Goal: Transaction & Acquisition: Purchase product/service

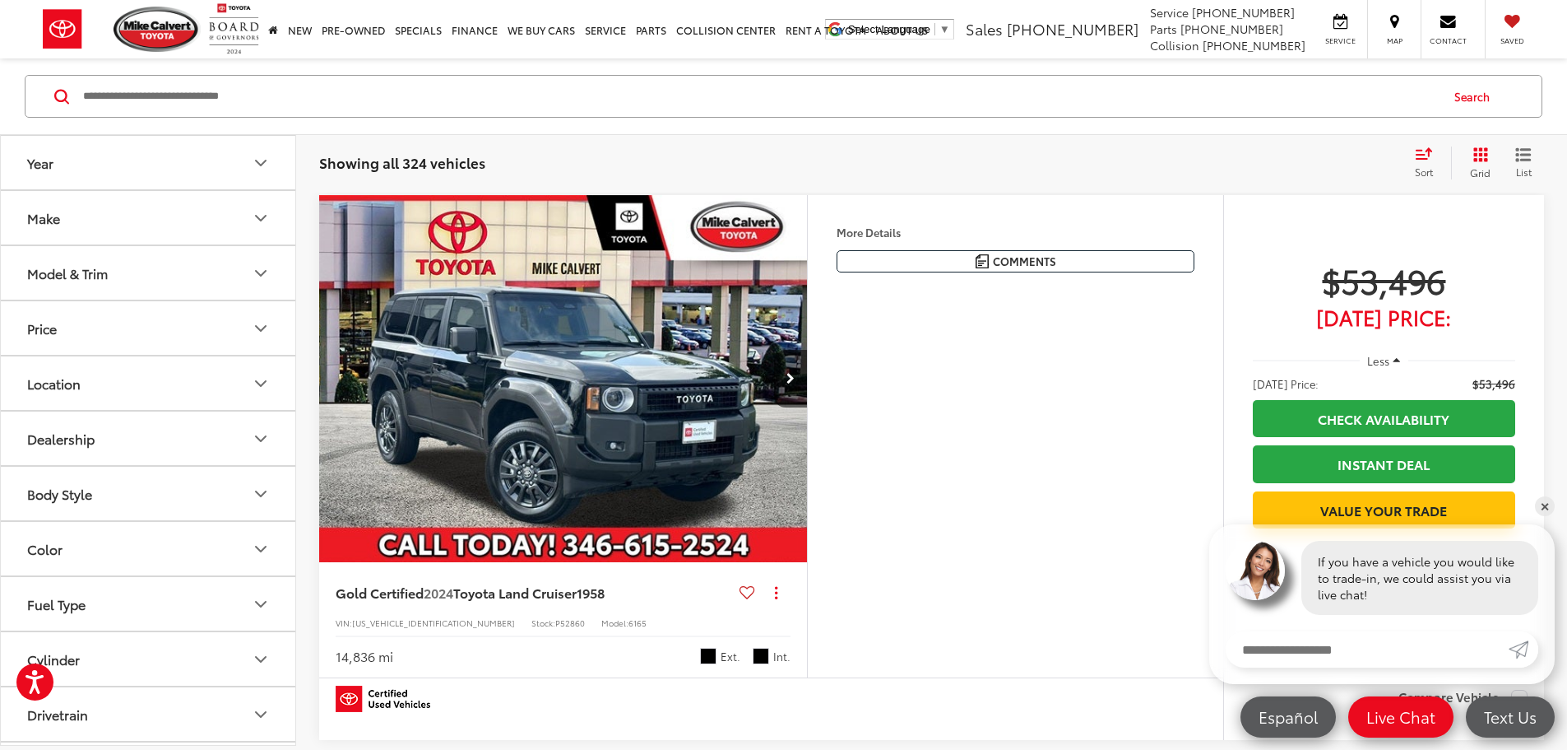
click at [208, 220] on button "Make" at bounding box center [149, 217] width 296 height 53
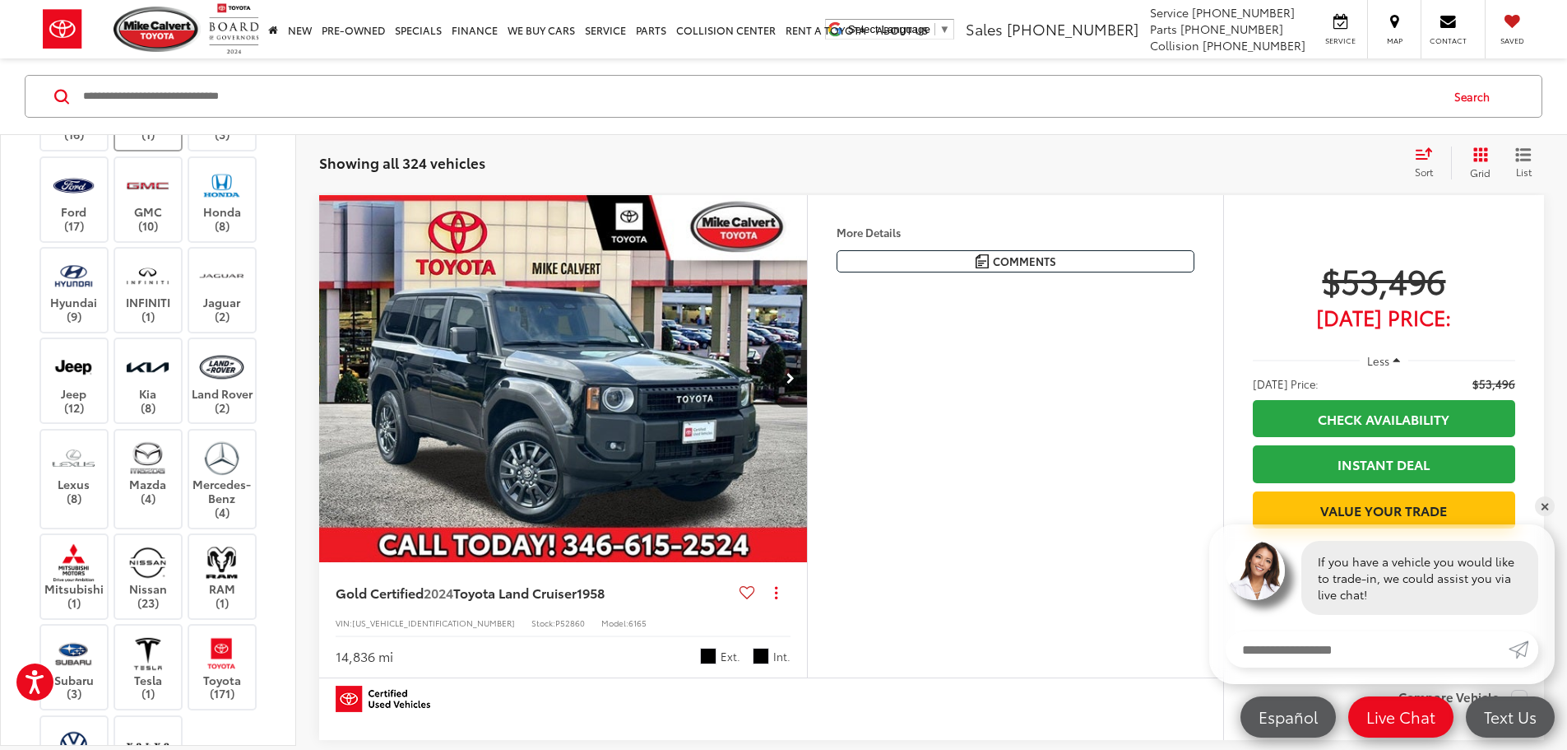
scroll to position [247, 0]
click at [79, 504] on label "Lexus (8)" at bounding box center [74, 471] width 67 height 67
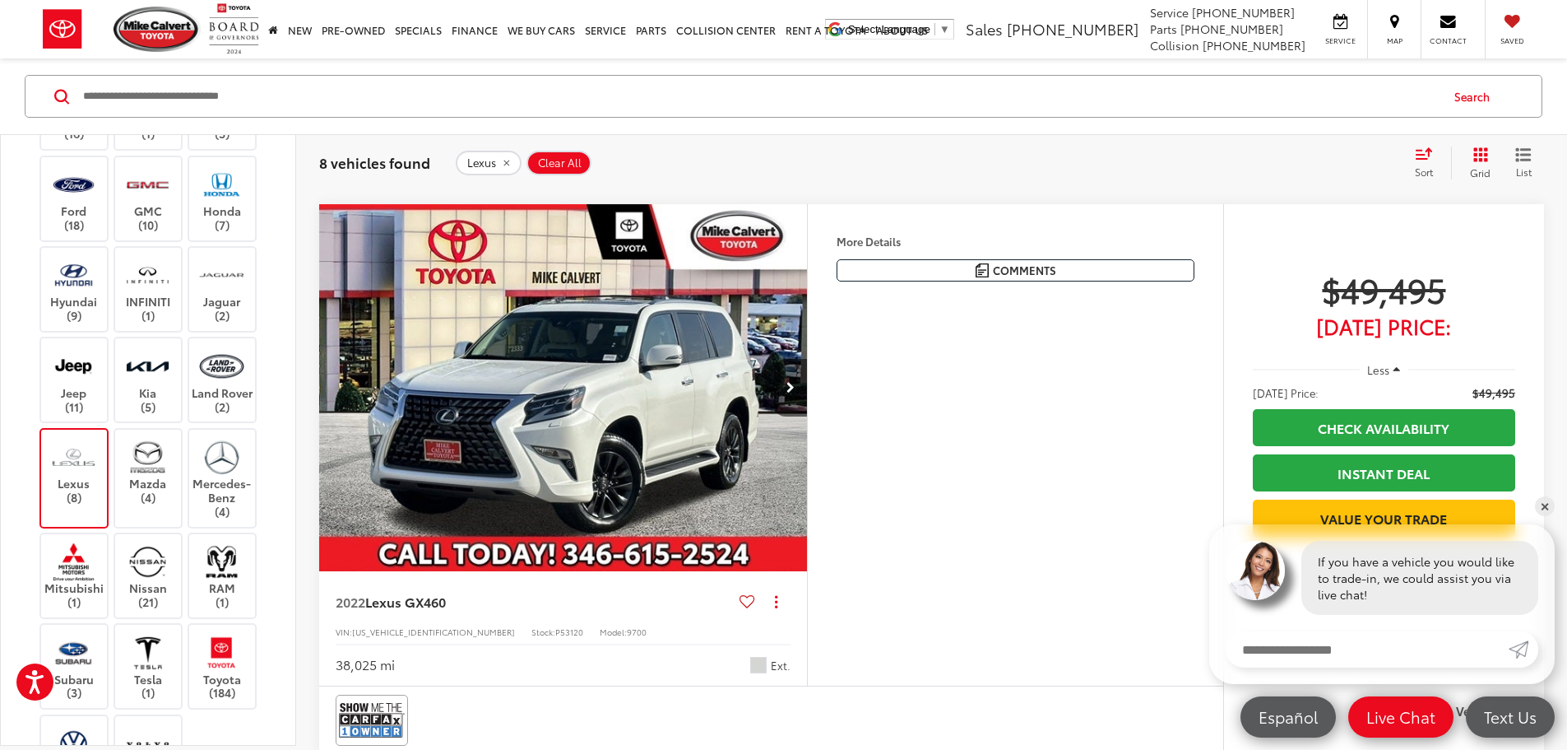
scroll to position [494, 0]
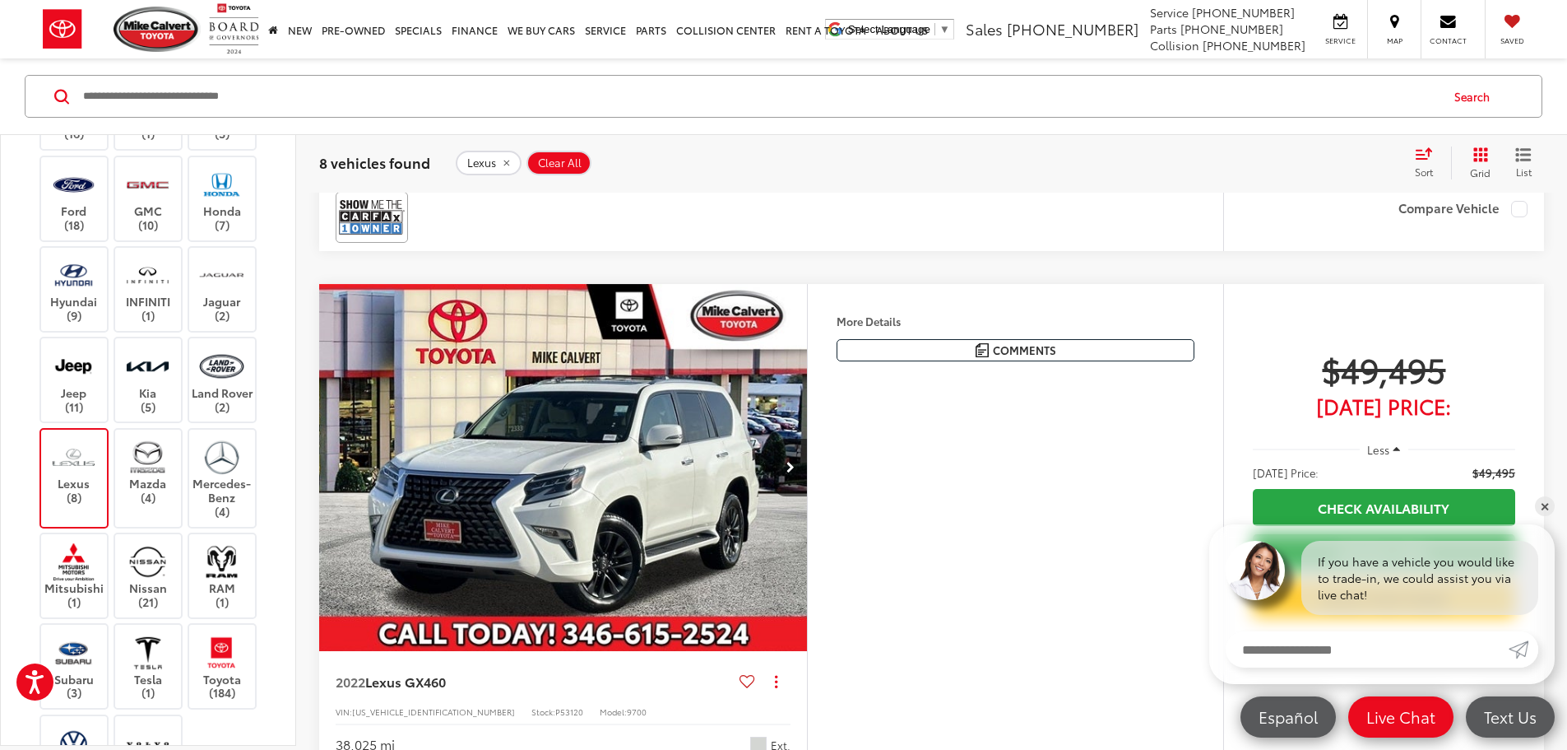
click at [682, 539] on img "2022 Lexus GX 460 0" at bounding box center [563, 468] width 490 height 368
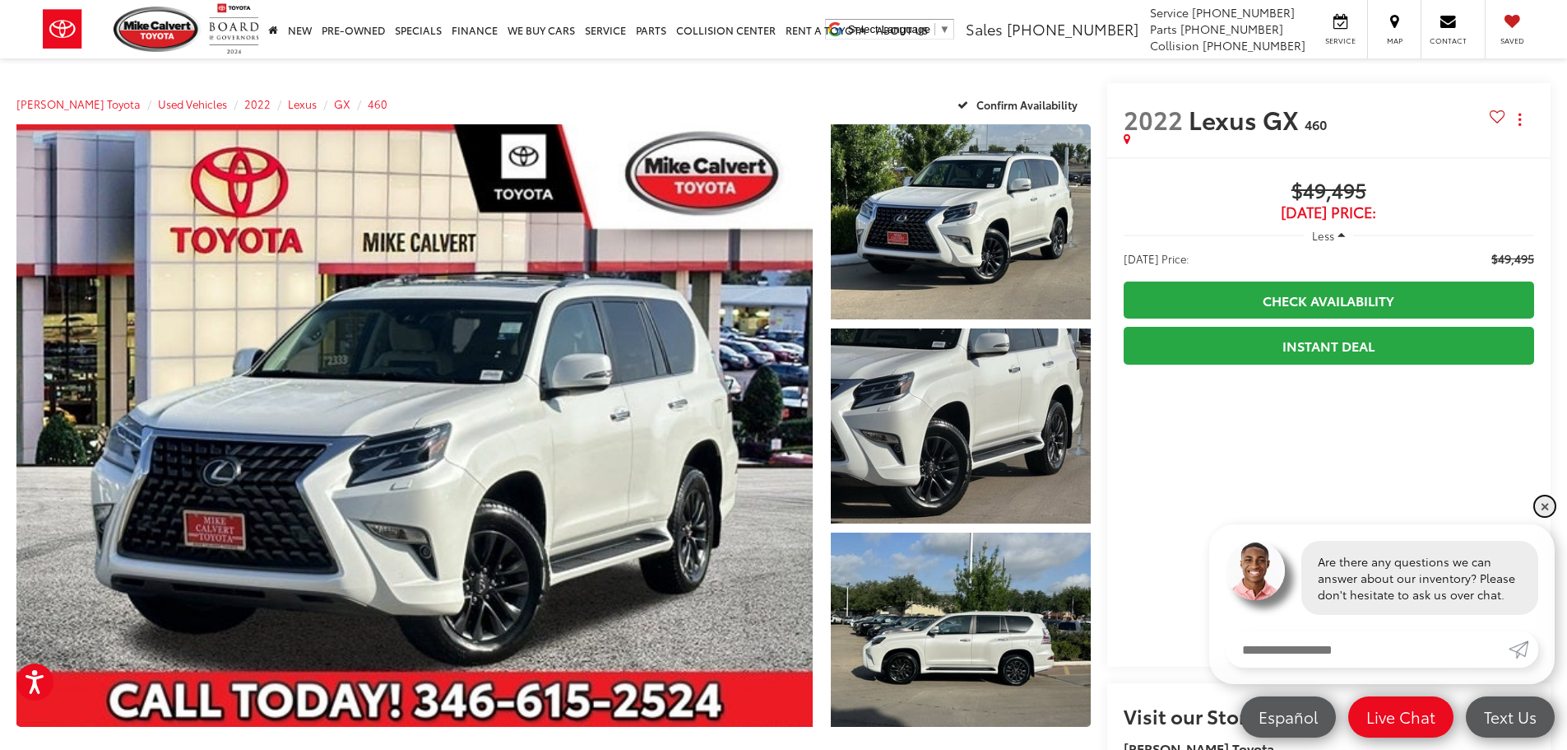
click at [1544, 505] on link "✕" at bounding box center [1545, 506] width 20 height 20
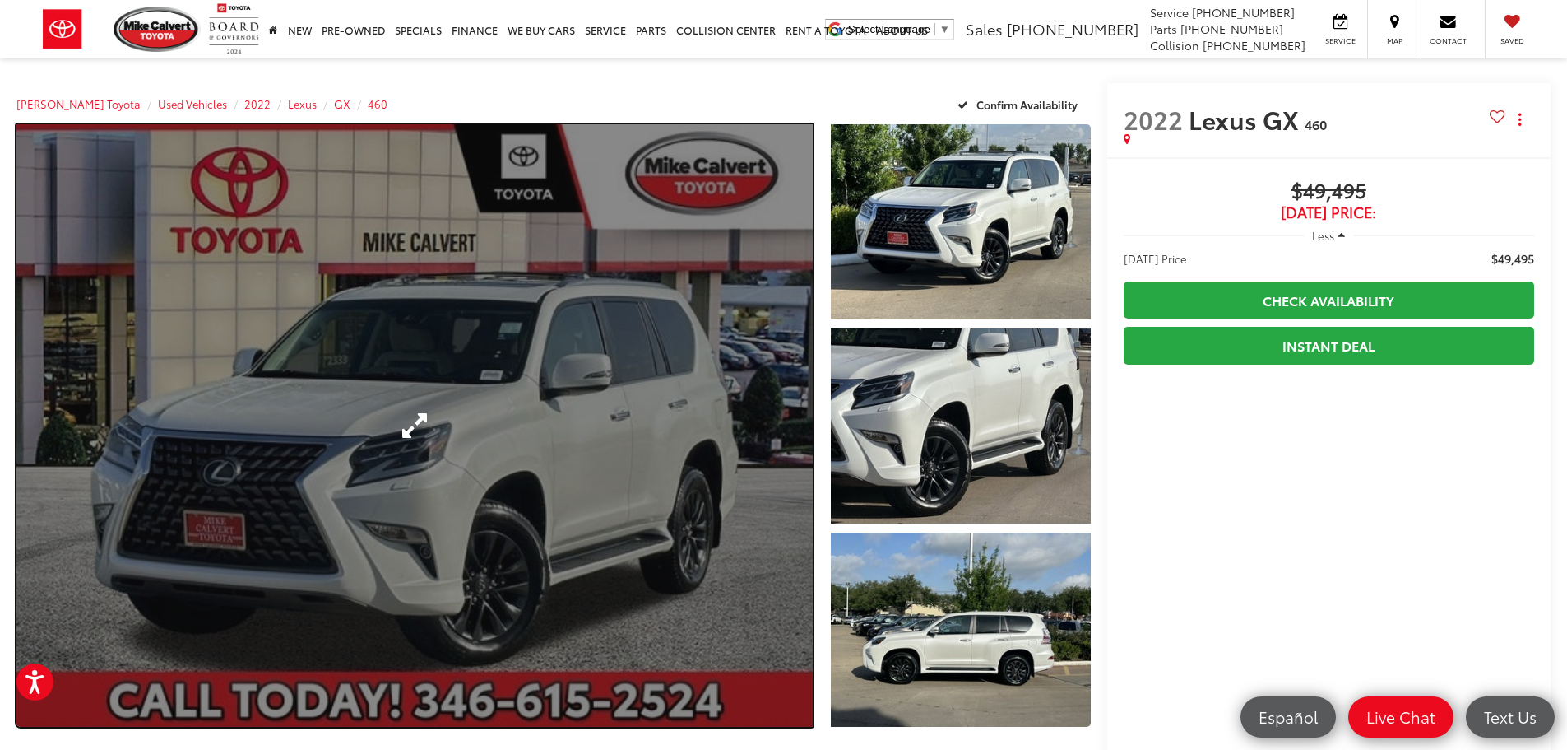
click at [415, 281] on link "Expand Photo 0" at bounding box center [414, 425] width 796 height 602
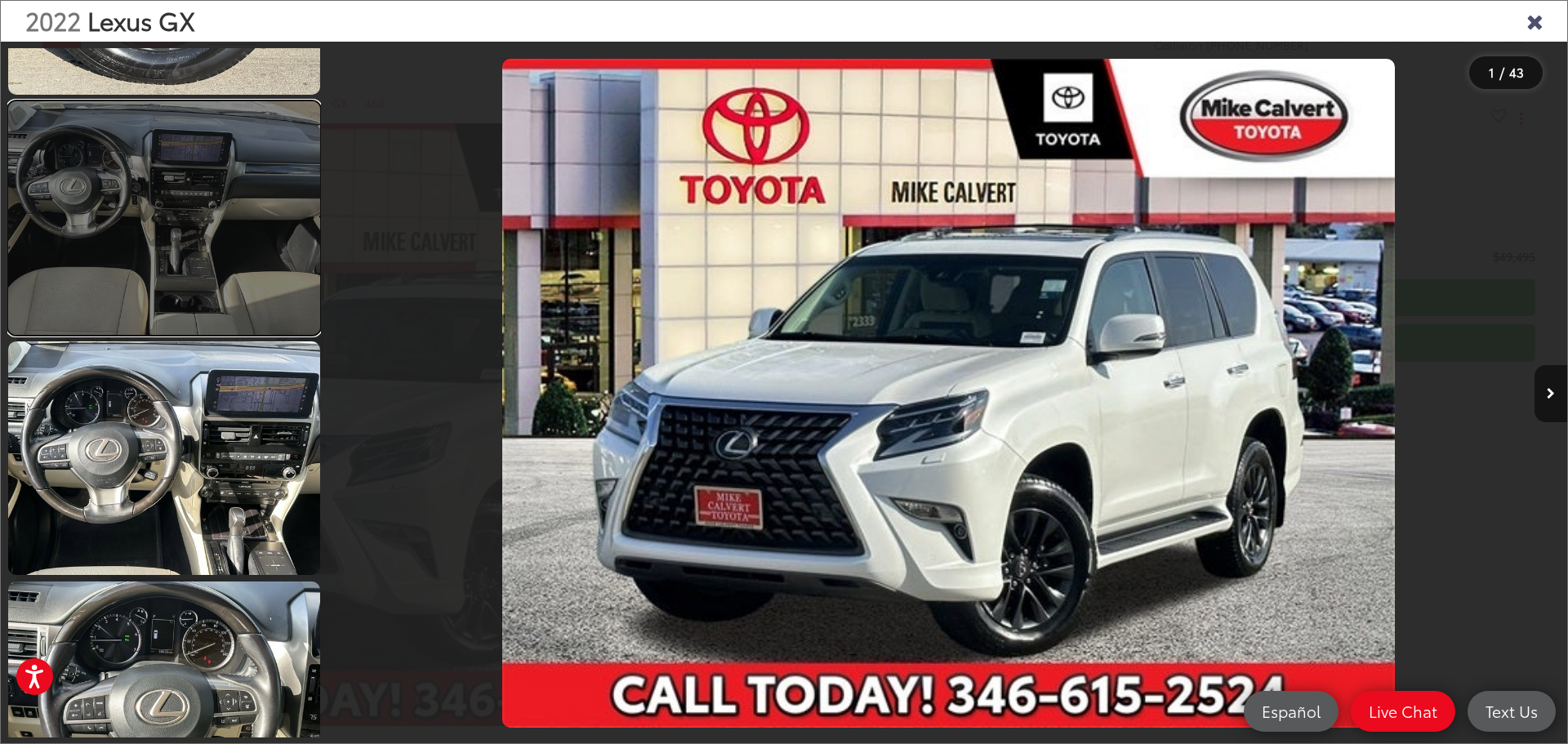
click at [182, 267] on link at bounding box center [164, 217] width 312 height 233
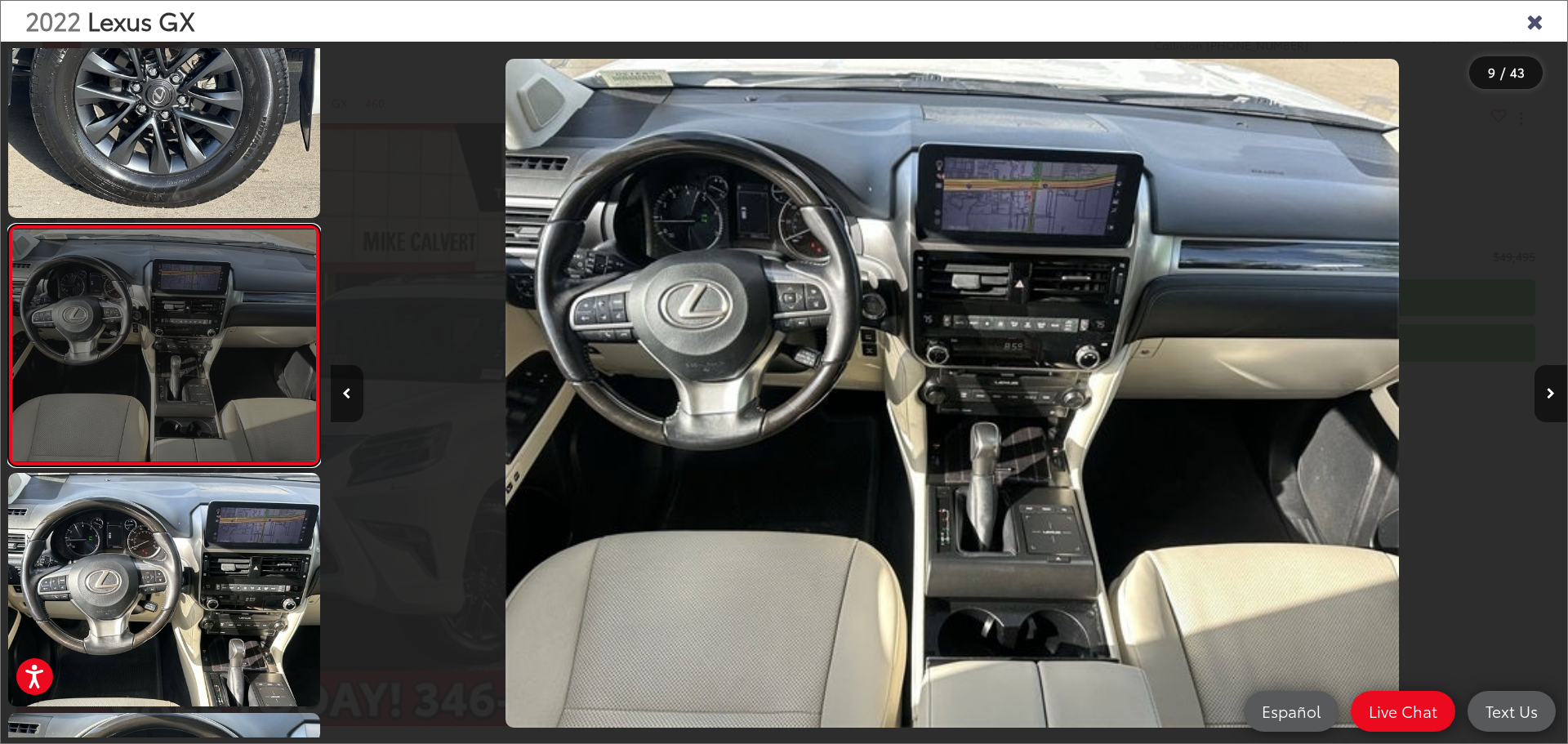
scroll to position [0, 9891]
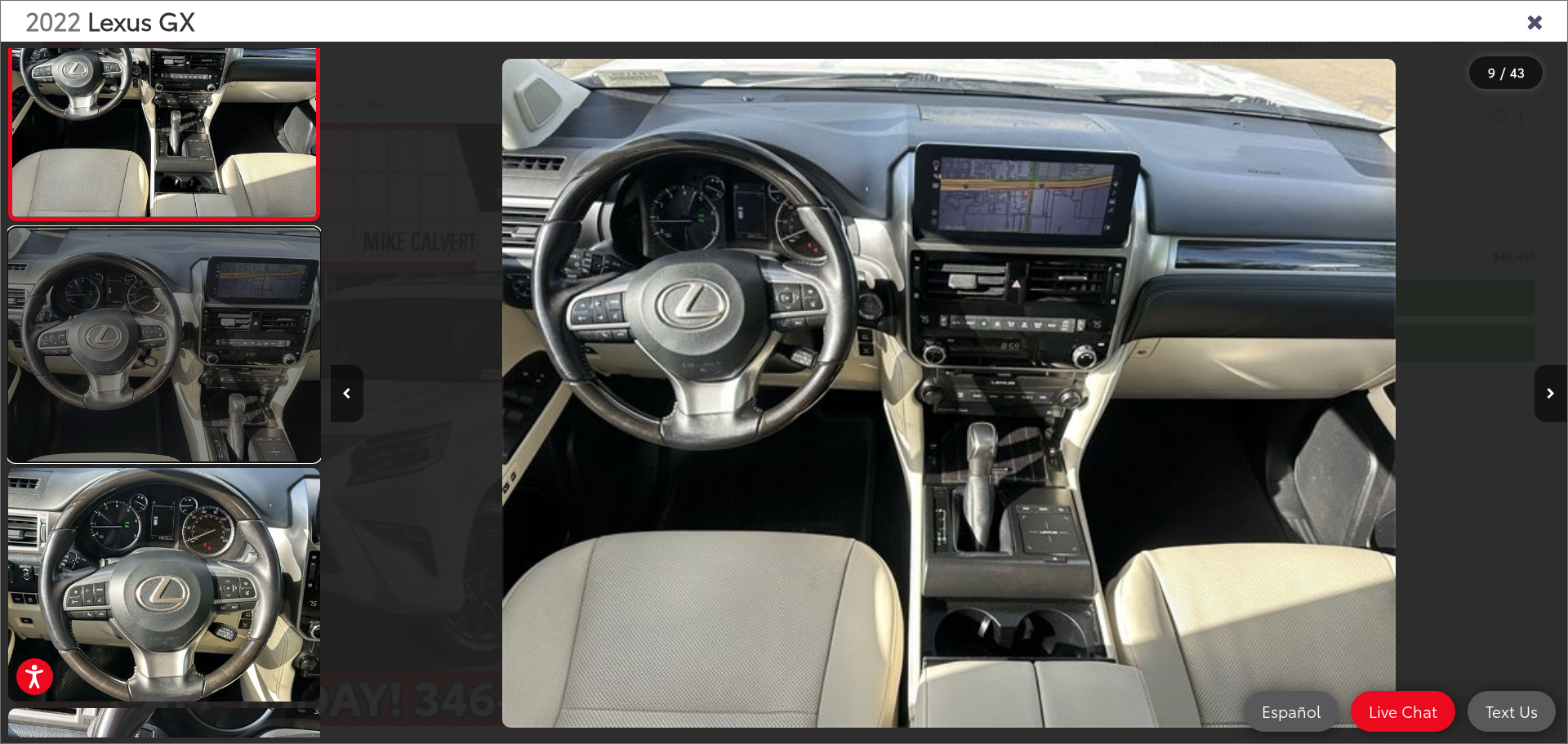
click at [184, 322] on link at bounding box center [164, 344] width 312 height 233
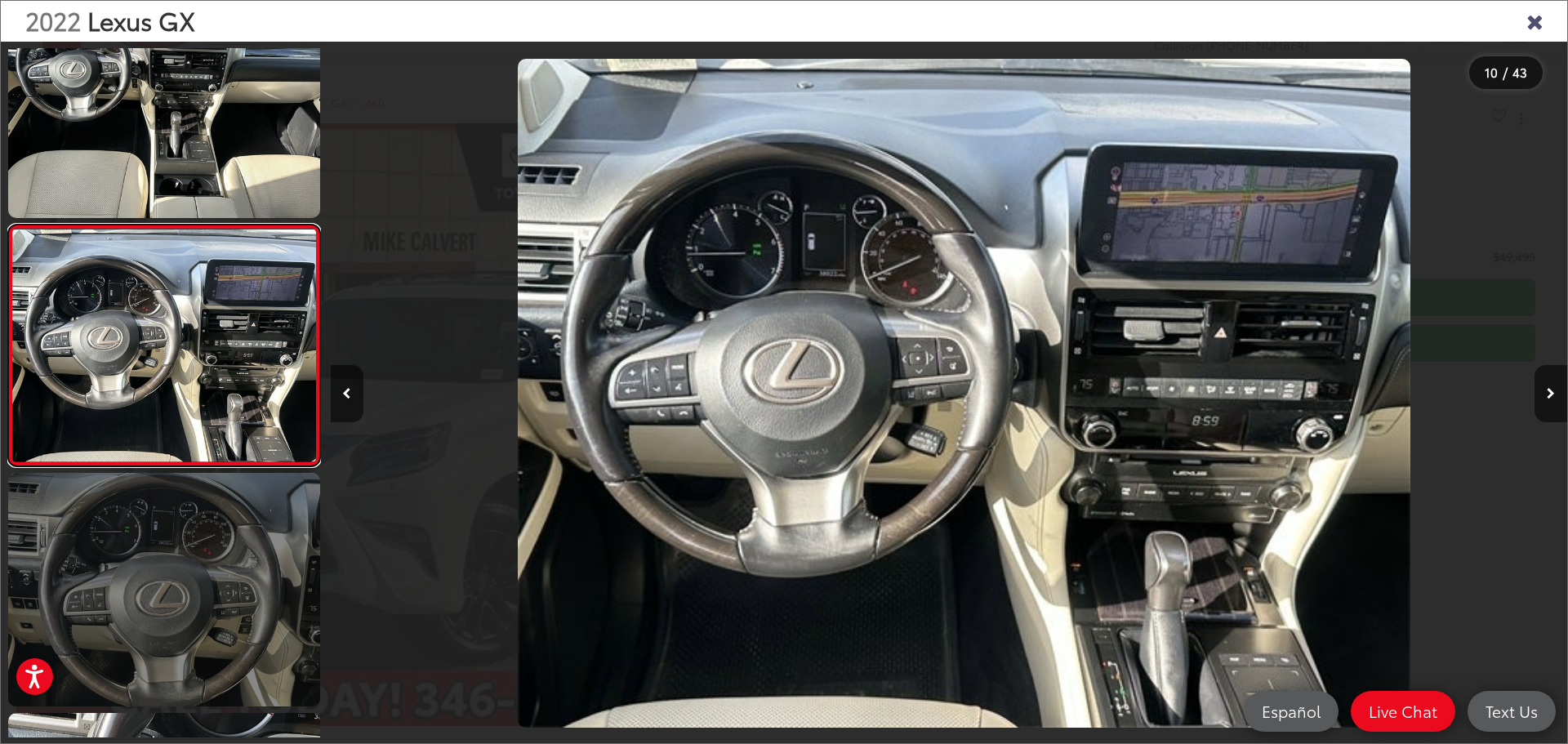
scroll to position [0, 11129]
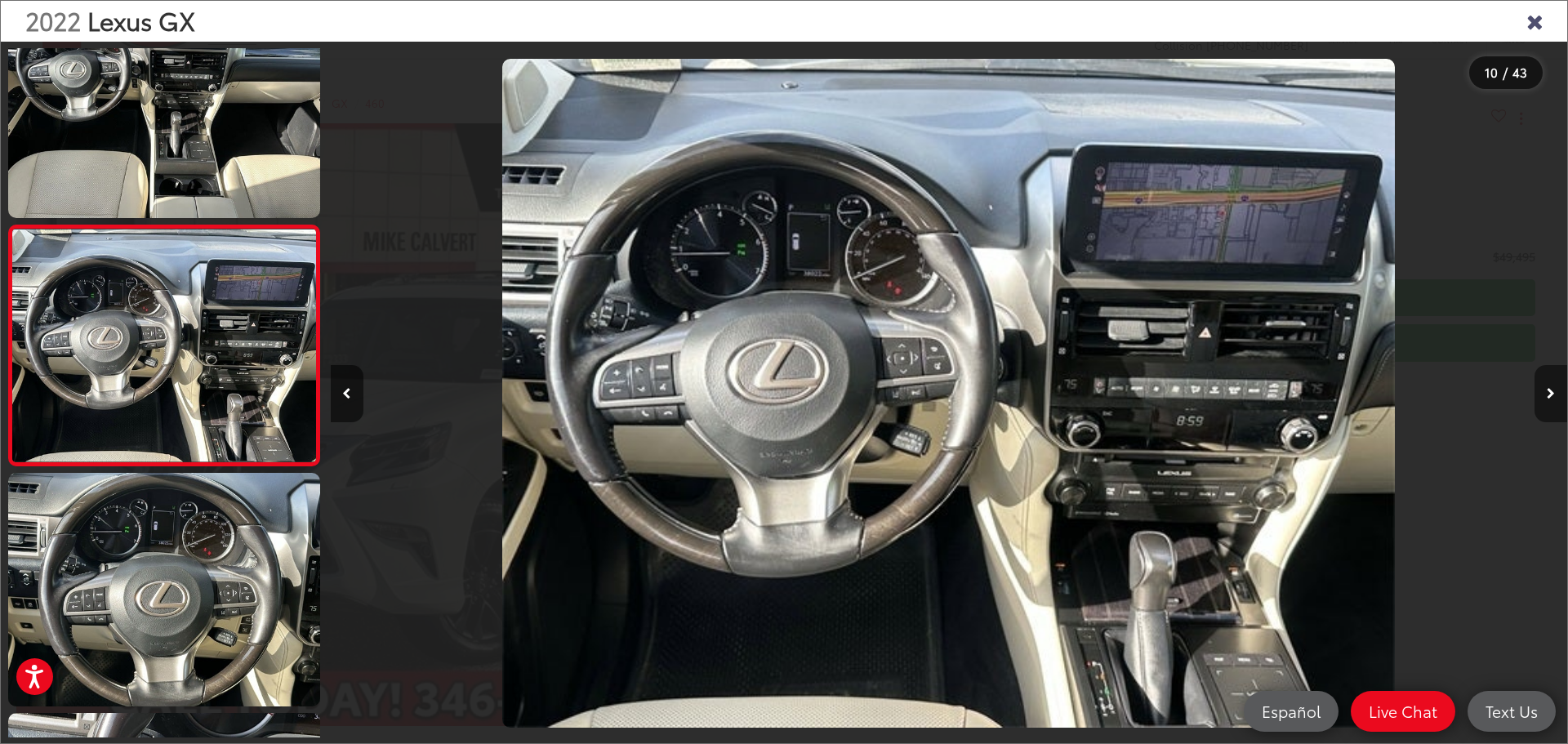
click at [1549, 390] on icon "Next image" at bounding box center [1550, 394] width 8 height 12
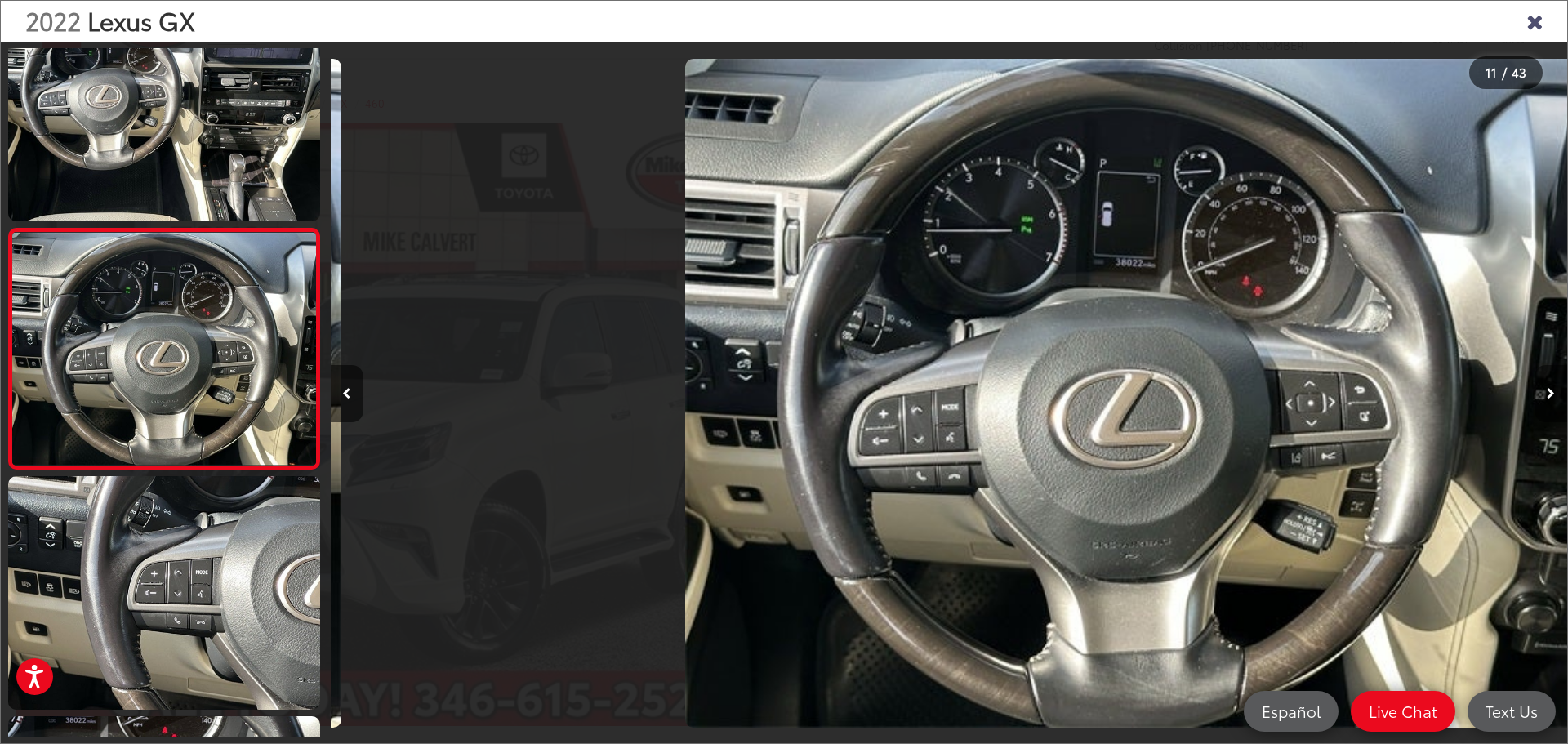
scroll to position [2226, 0]
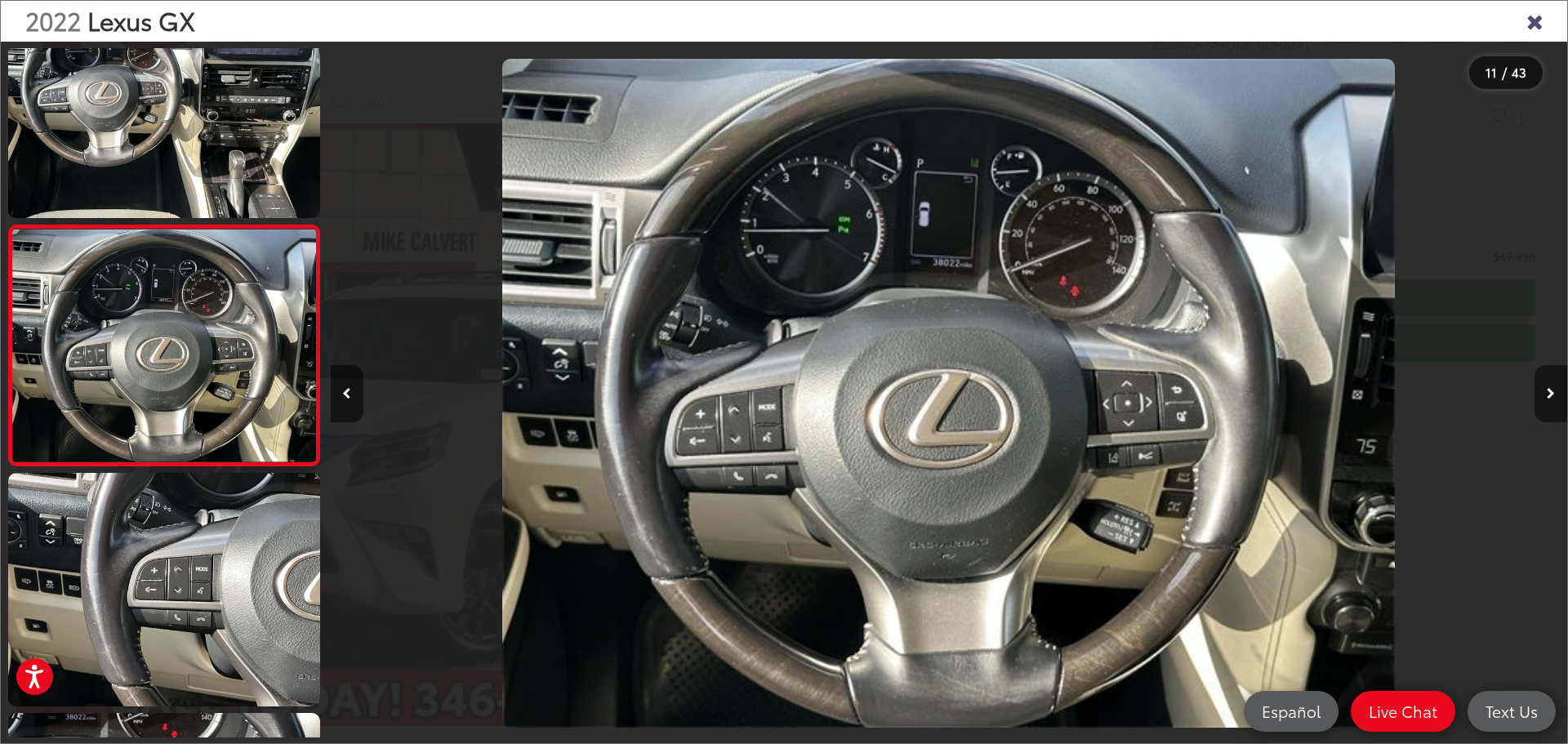
click at [1549, 390] on icon "Next image" at bounding box center [1550, 394] width 8 height 12
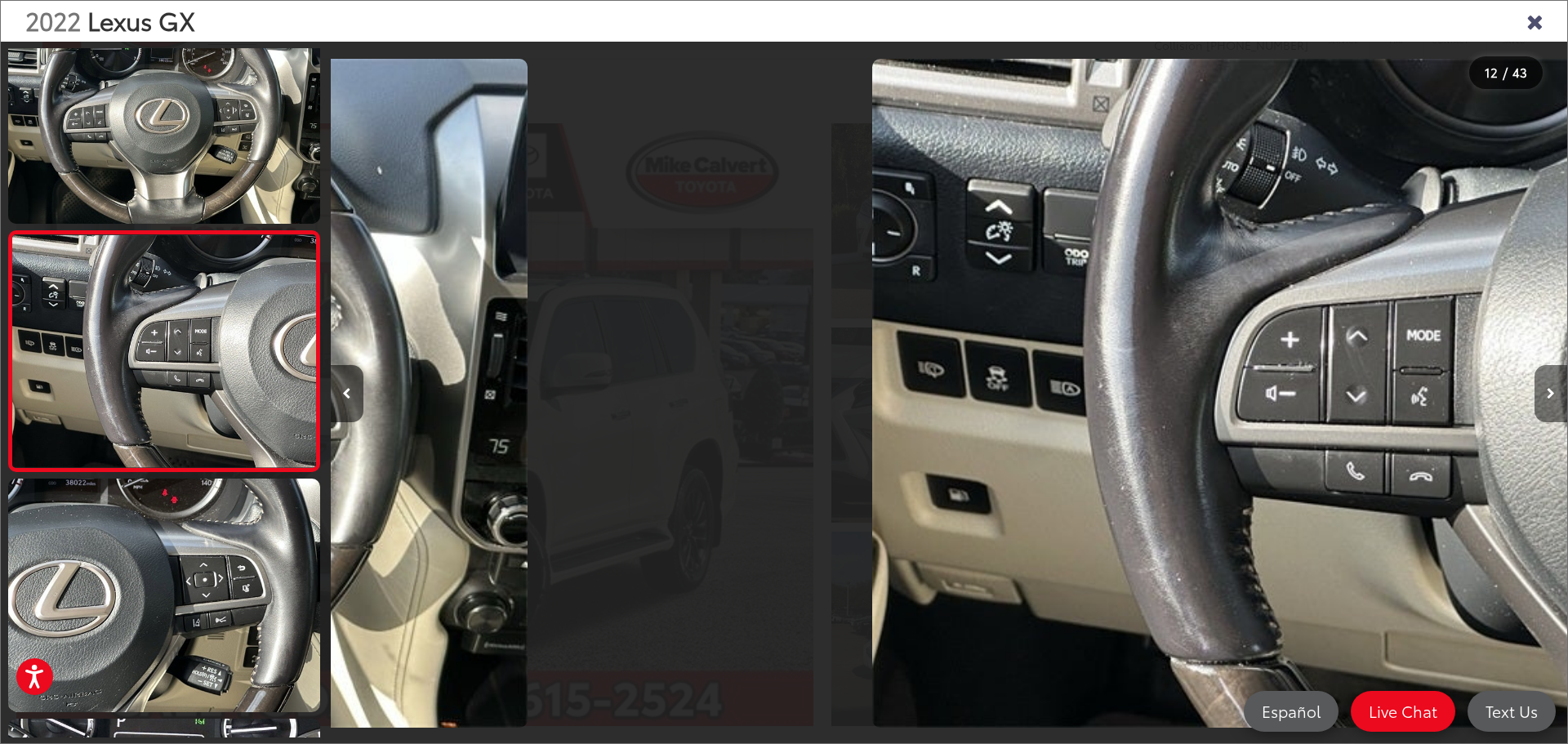
scroll to position [2465, 0]
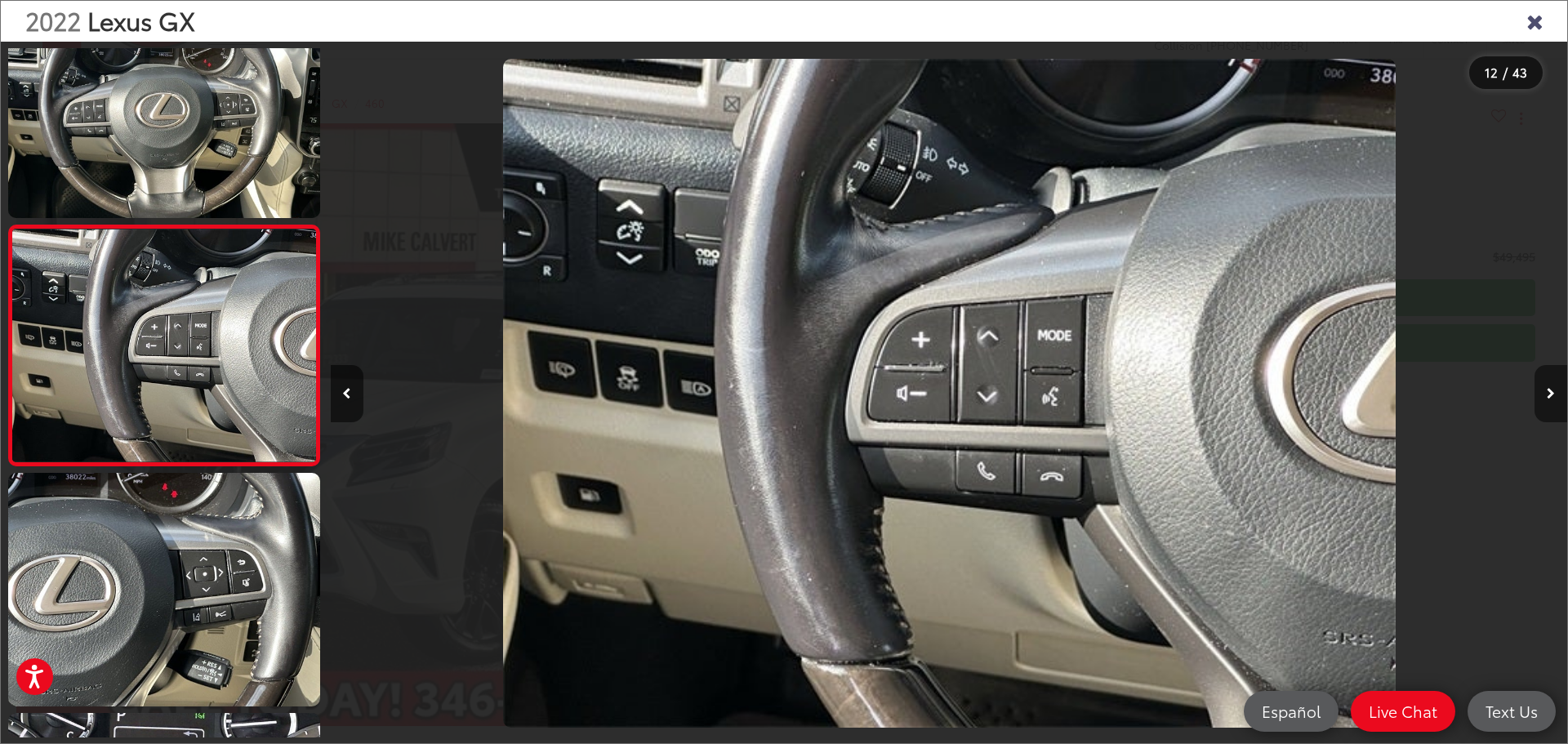
click at [1549, 390] on icon "Next image" at bounding box center [1550, 394] width 8 height 12
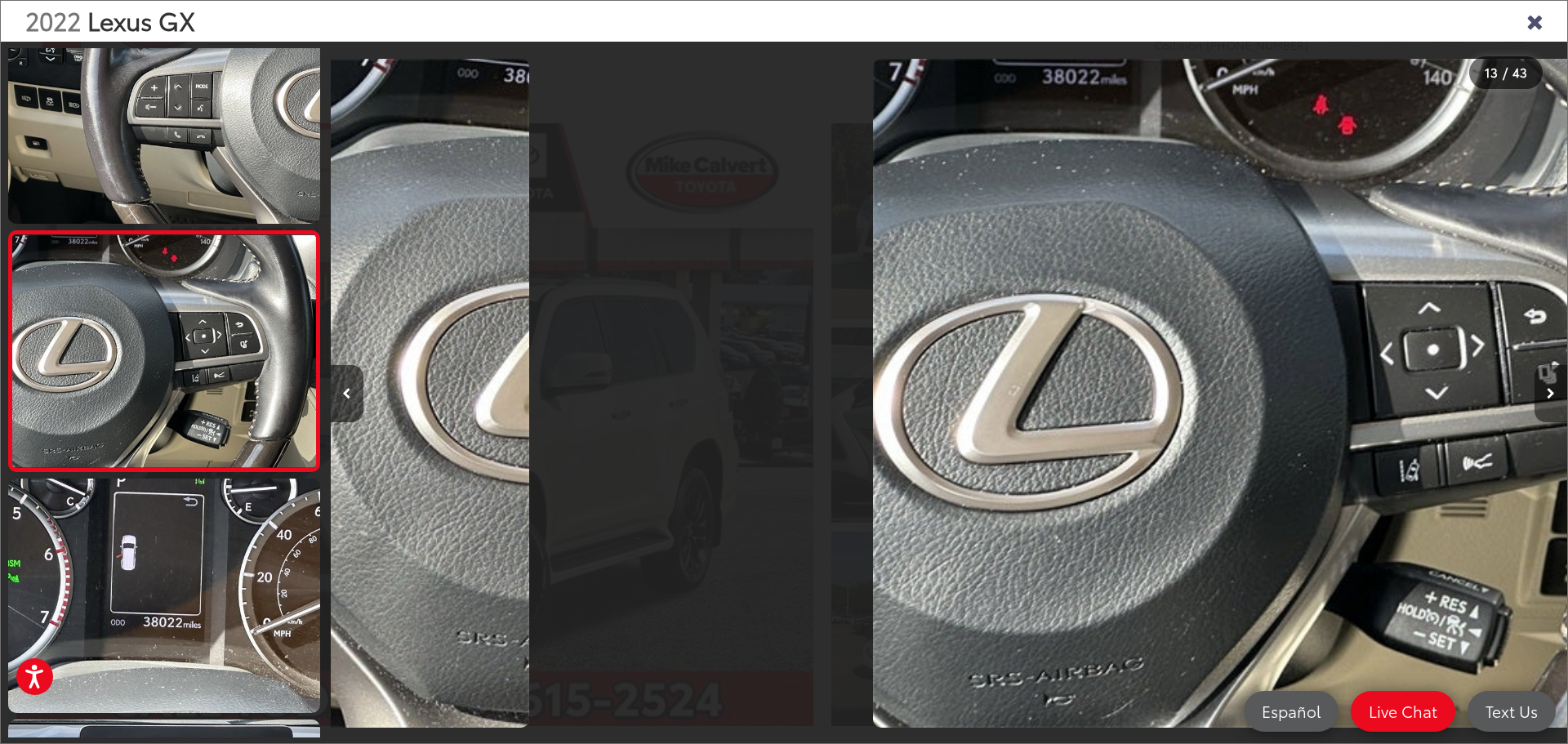
scroll to position [2705, 0]
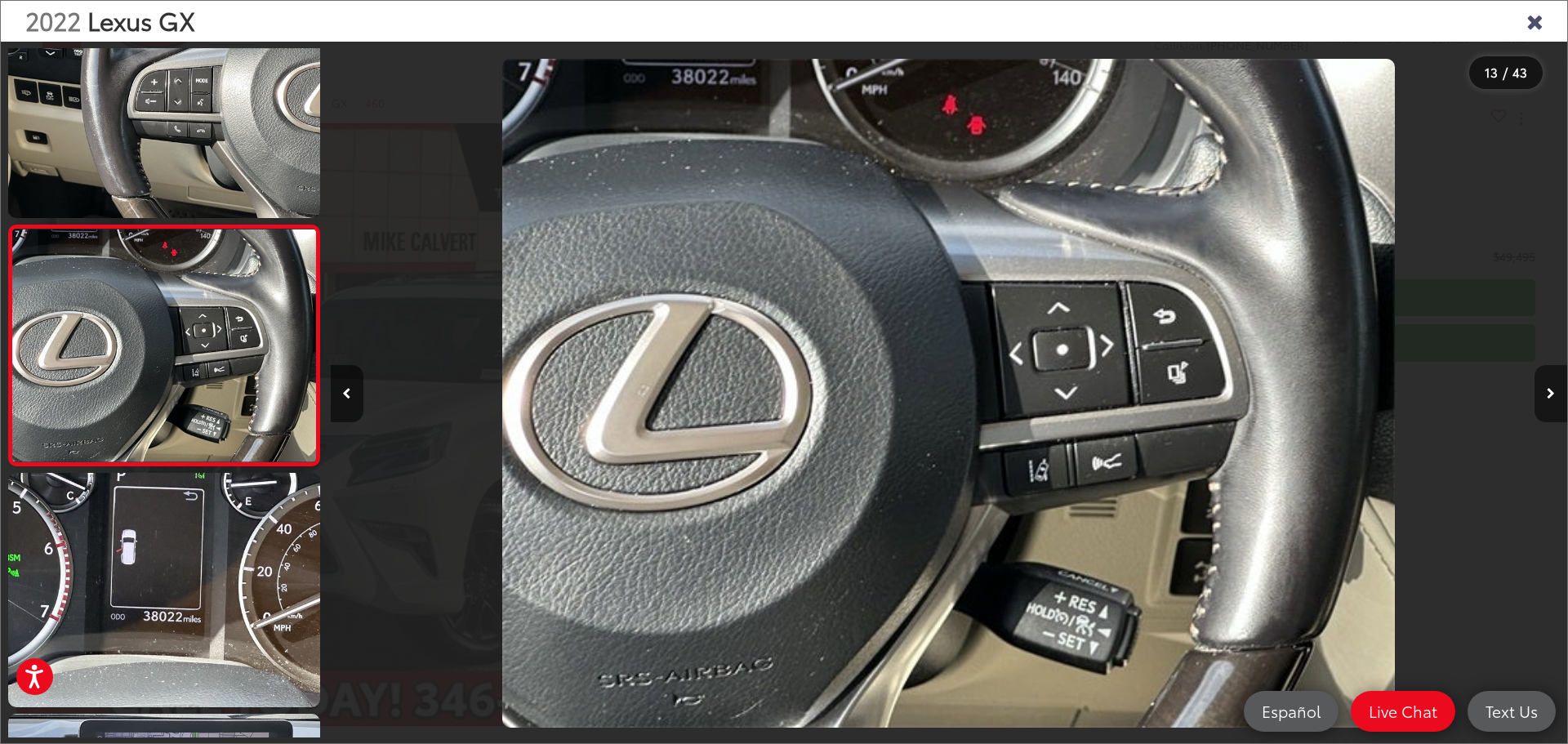
click at [1549, 390] on icon "Next image" at bounding box center [1550, 394] width 8 height 12
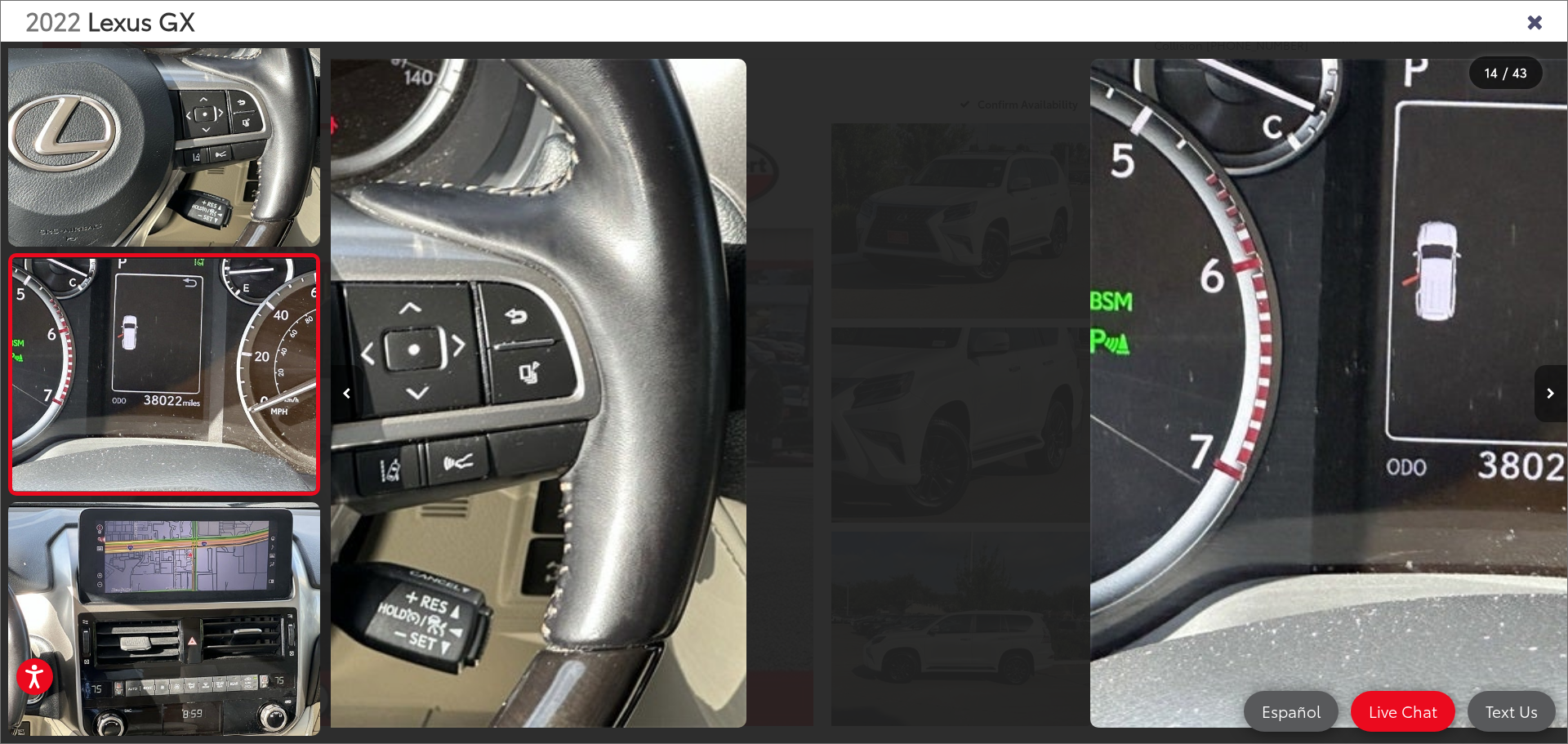
scroll to position [2945, 0]
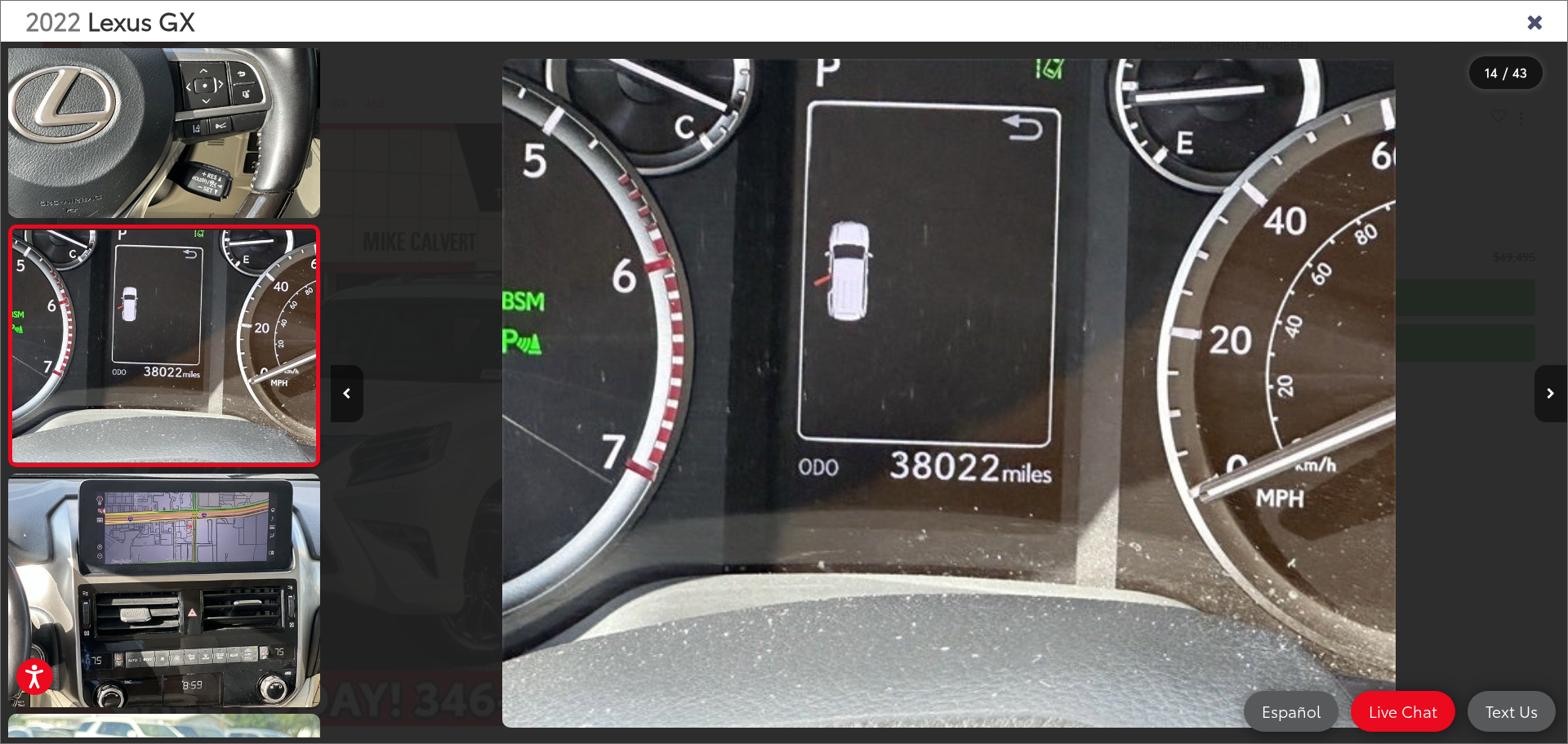
click at [1549, 390] on icon "Next image" at bounding box center [1550, 394] width 8 height 12
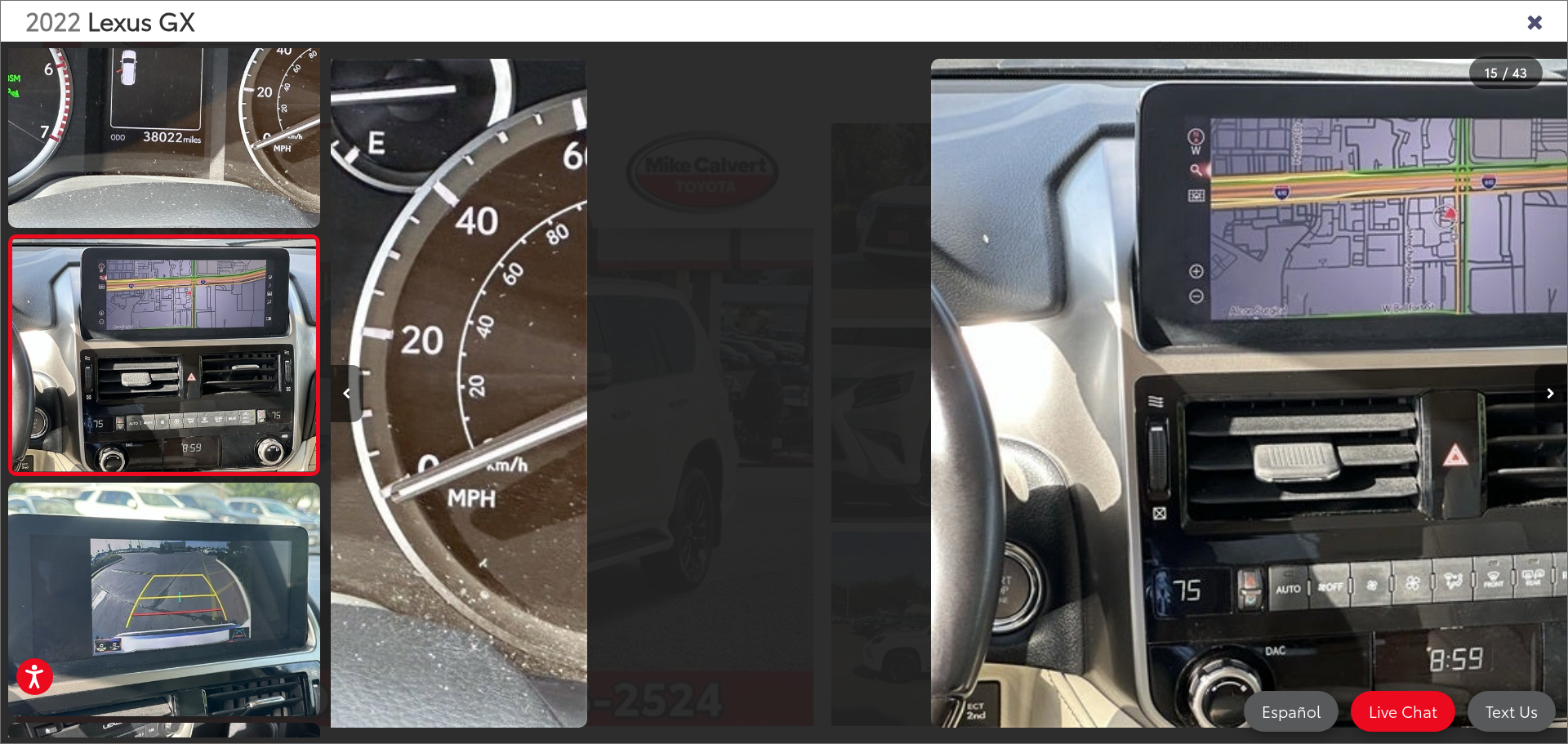
scroll to position [3186, 0]
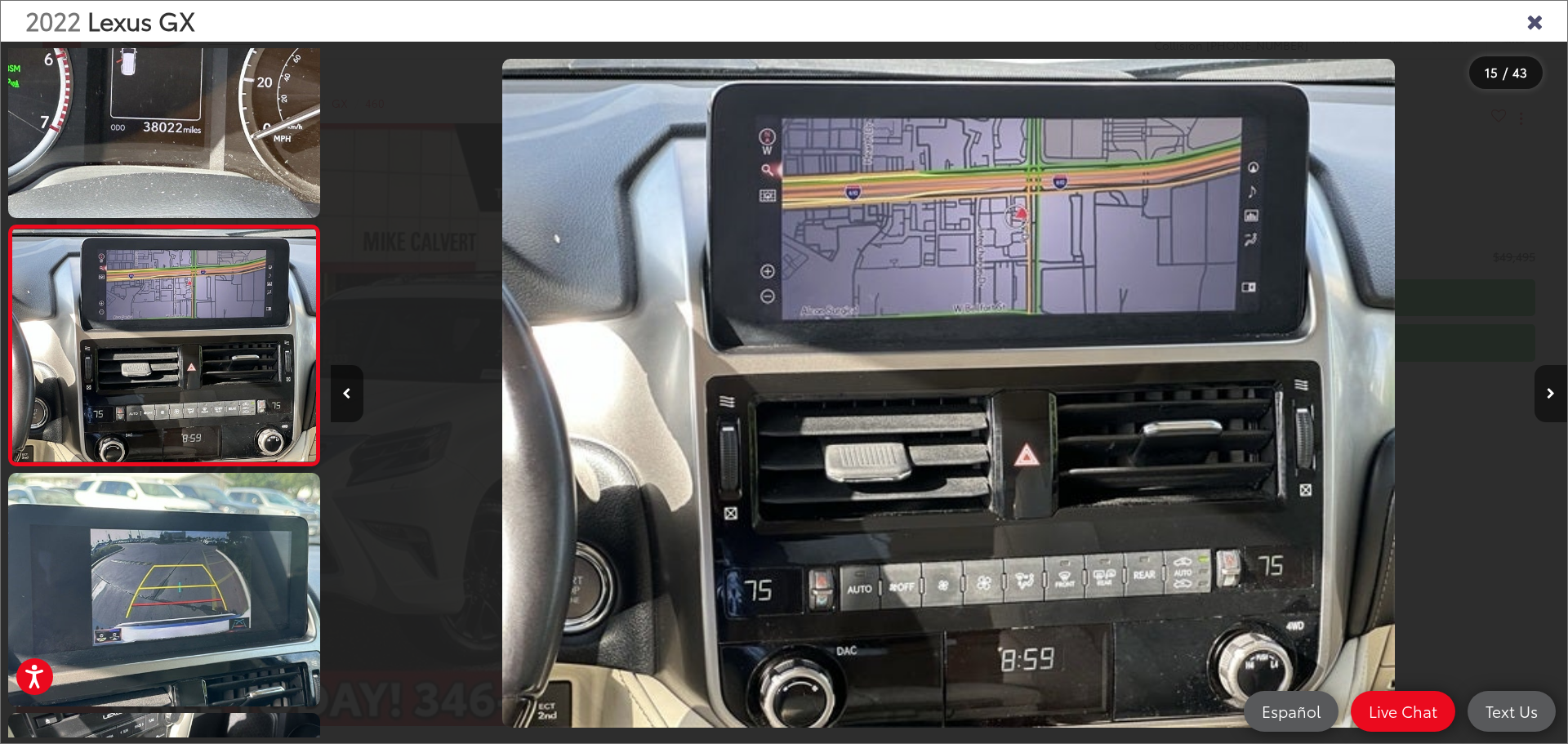
click at [1549, 390] on icon "Next image" at bounding box center [1550, 394] width 8 height 12
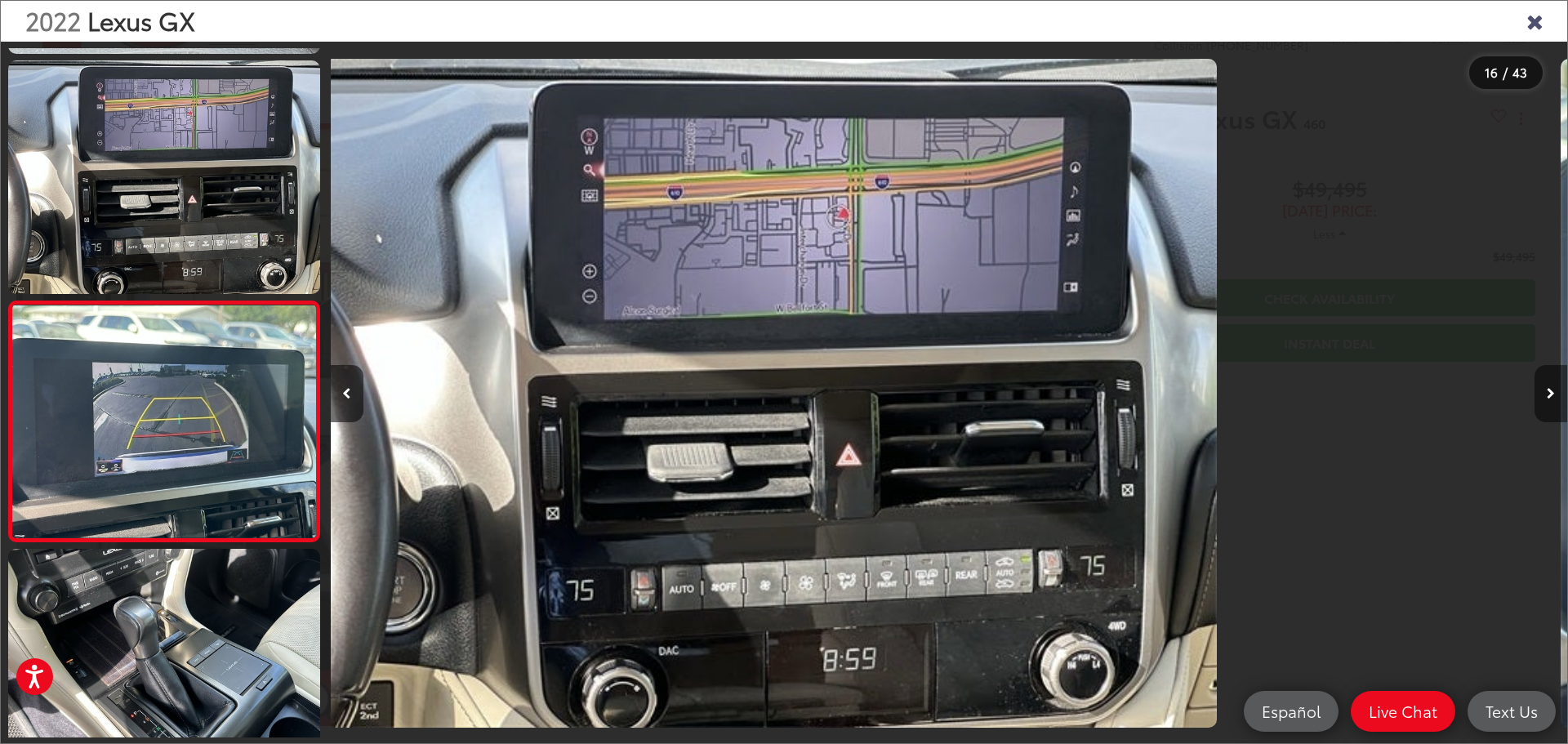
scroll to position [0, 0]
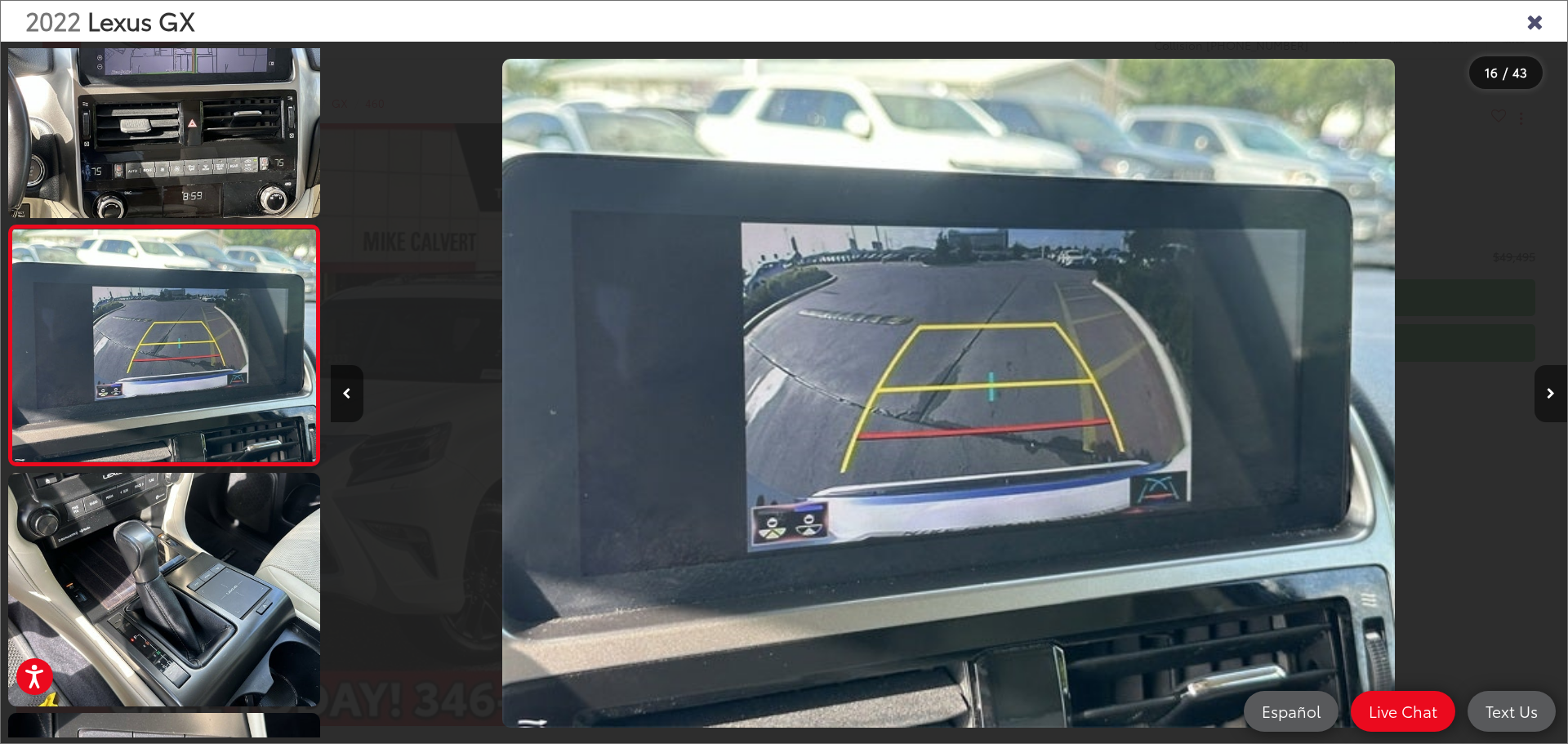
click at [1549, 390] on icon "Next image" at bounding box center [1550, 394] width 8 height 12
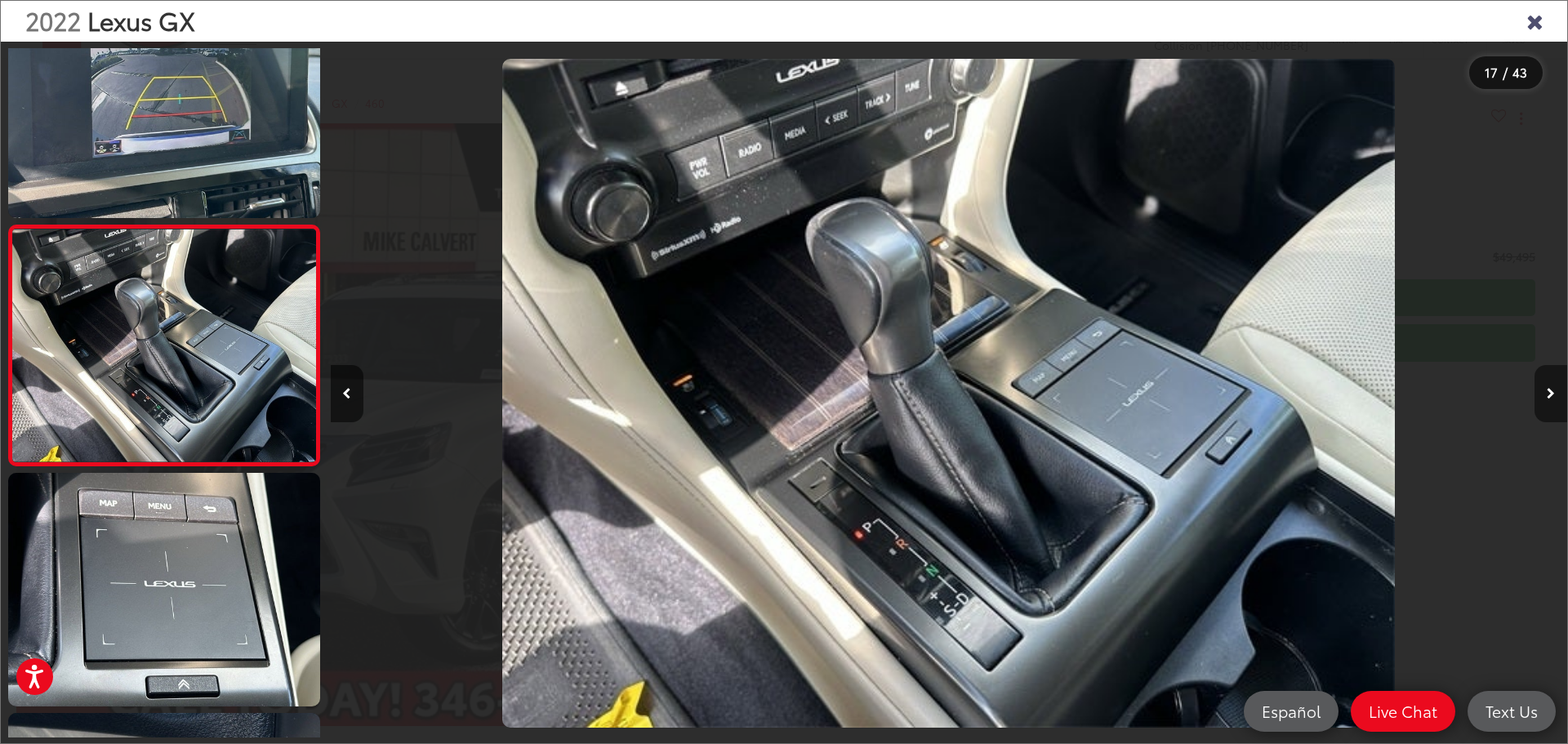
click at [1549, 390] on icon "Next image" at bounding box center [1550, 394] width 8 height 12
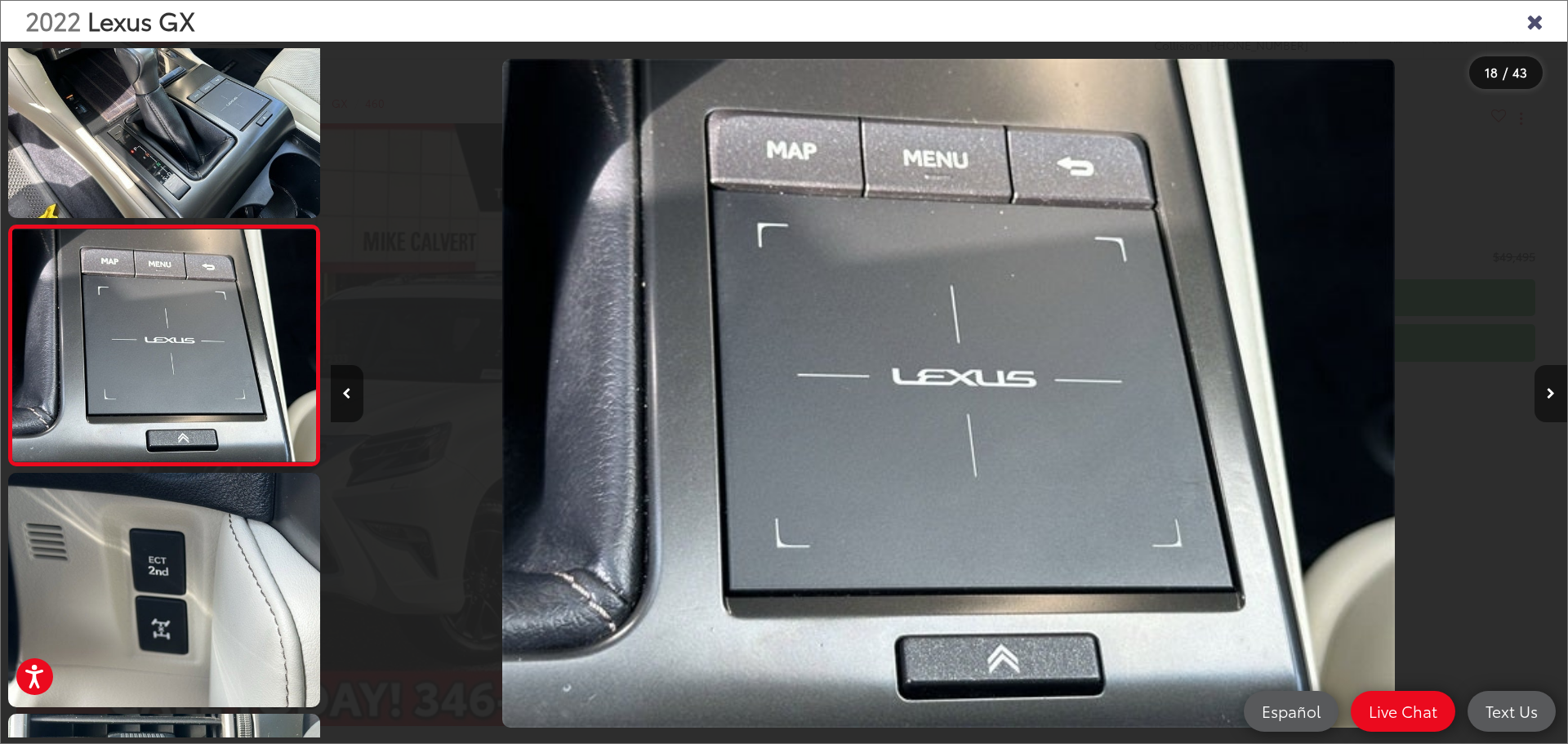
click at [1549, 390] on icon "Next image" at bounding box center [1550, 394] width 8 height 12
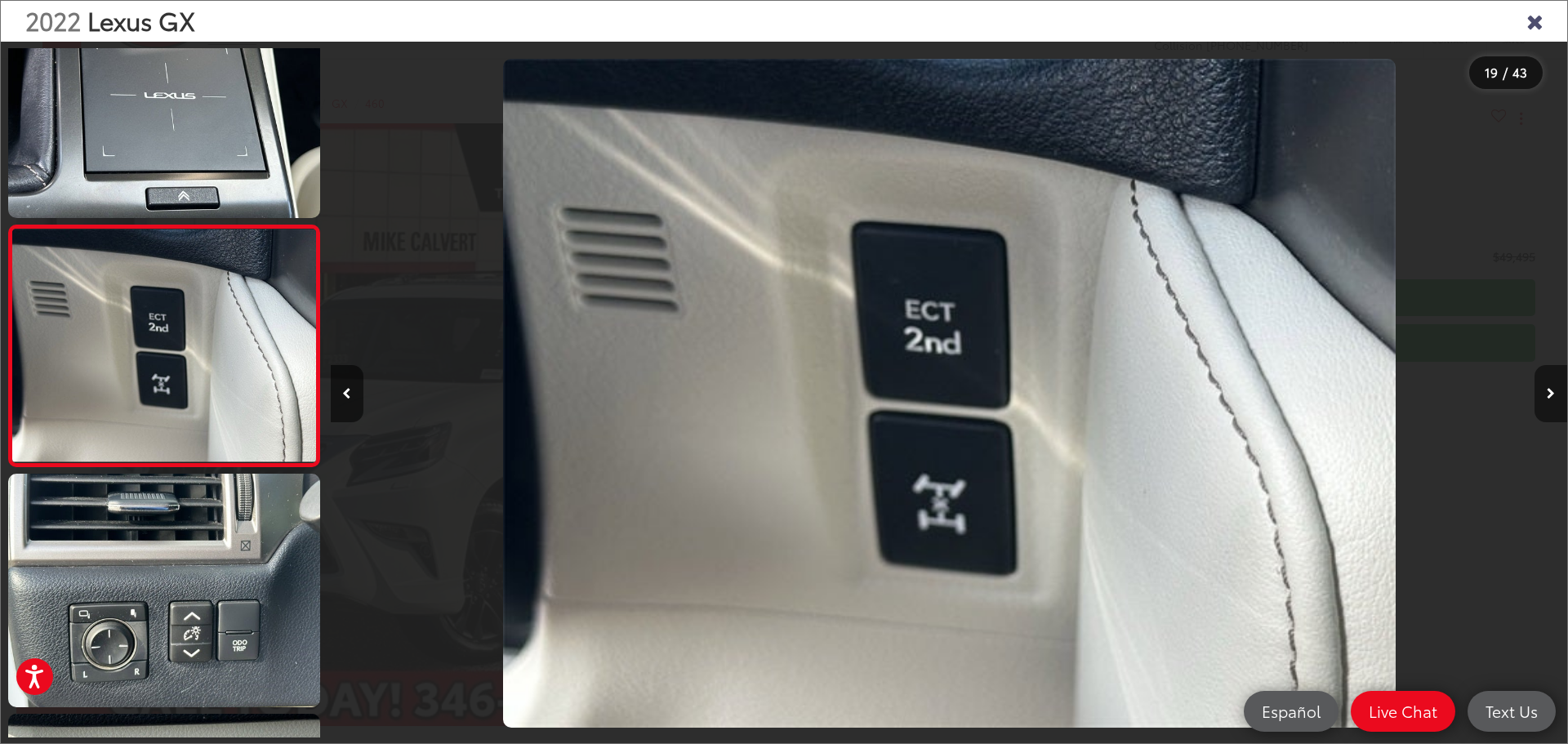
click at [1549, 390] on icon "Next image" at bounding box center [1550, 394] width 8 height 12
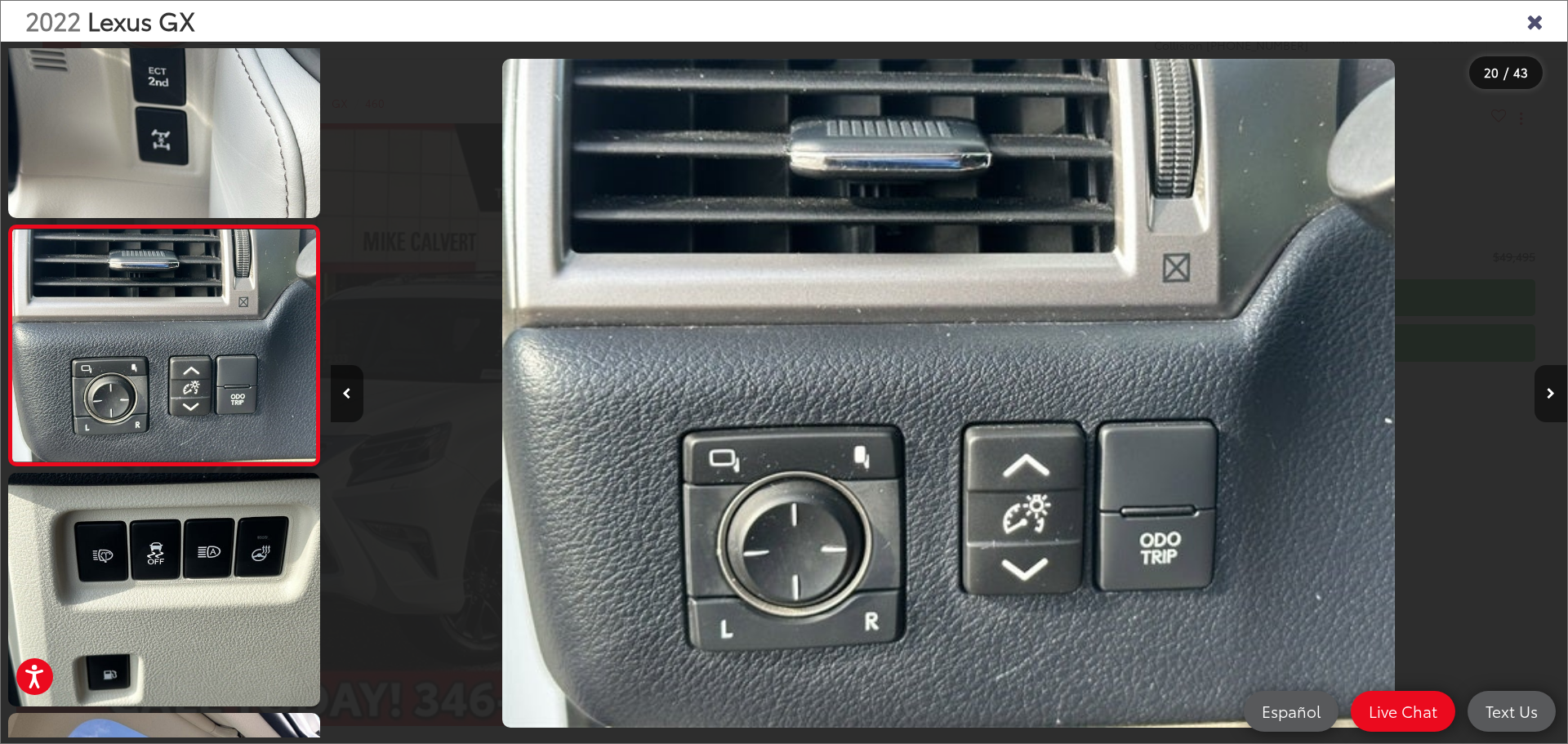
click at [1549, 390] on icon "Next image" at bounding box center [1550, 394] width 8 height 12
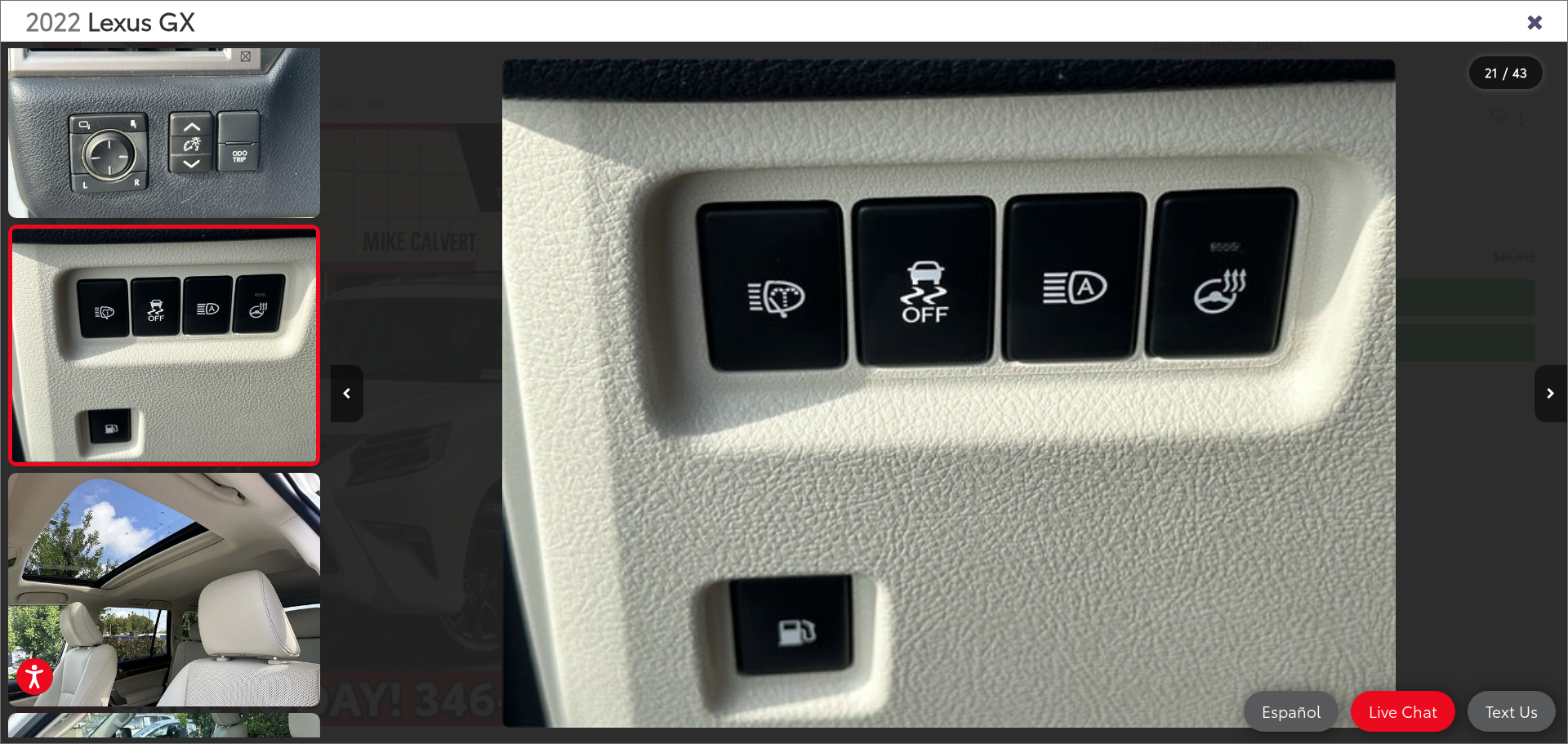
click at [1549, 390] on icon "Next image" at bounding box center [1550, 394] width 8 height 12
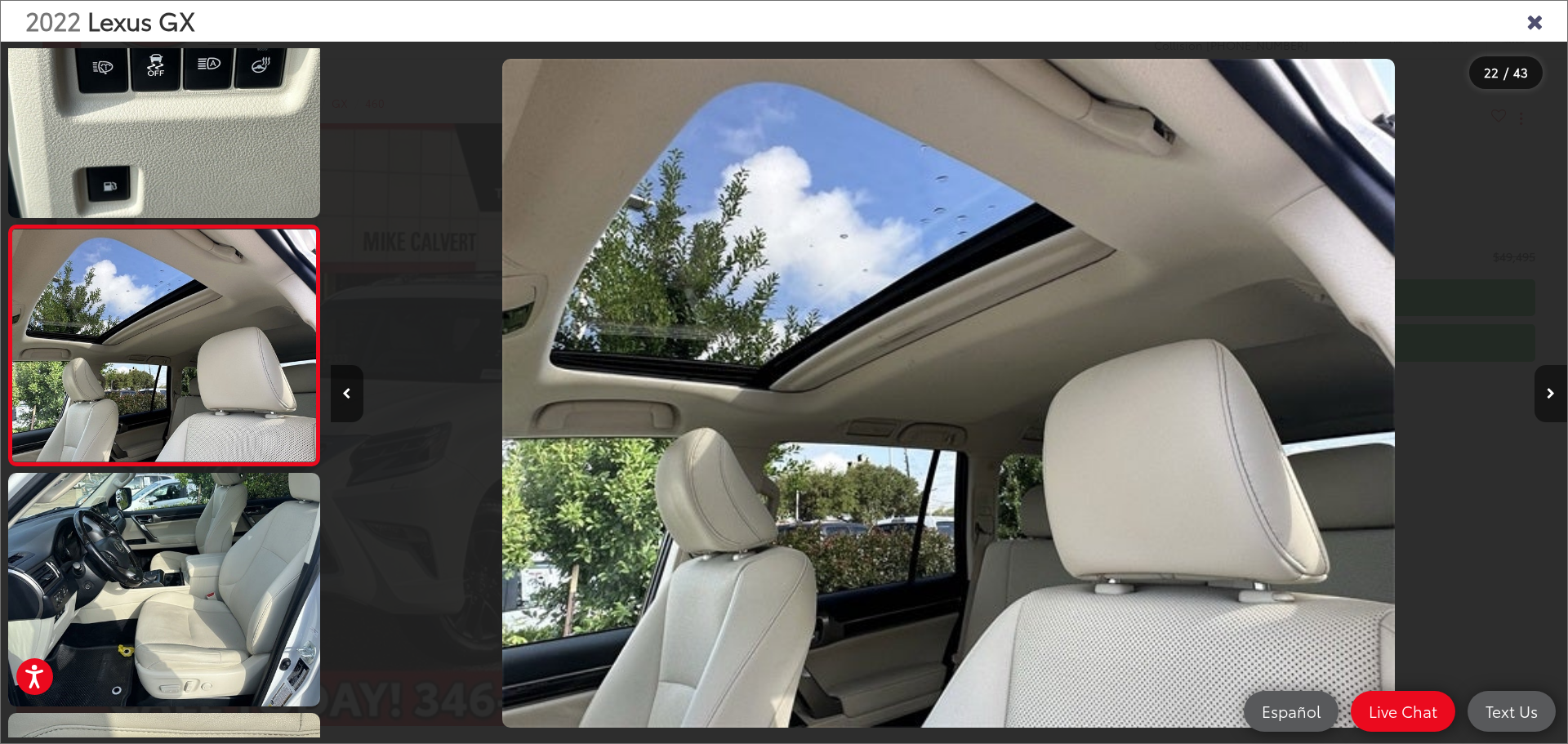
click at [1549, 390] on icon "Next image" at bounding box center [1550, 394] width 8 height 12
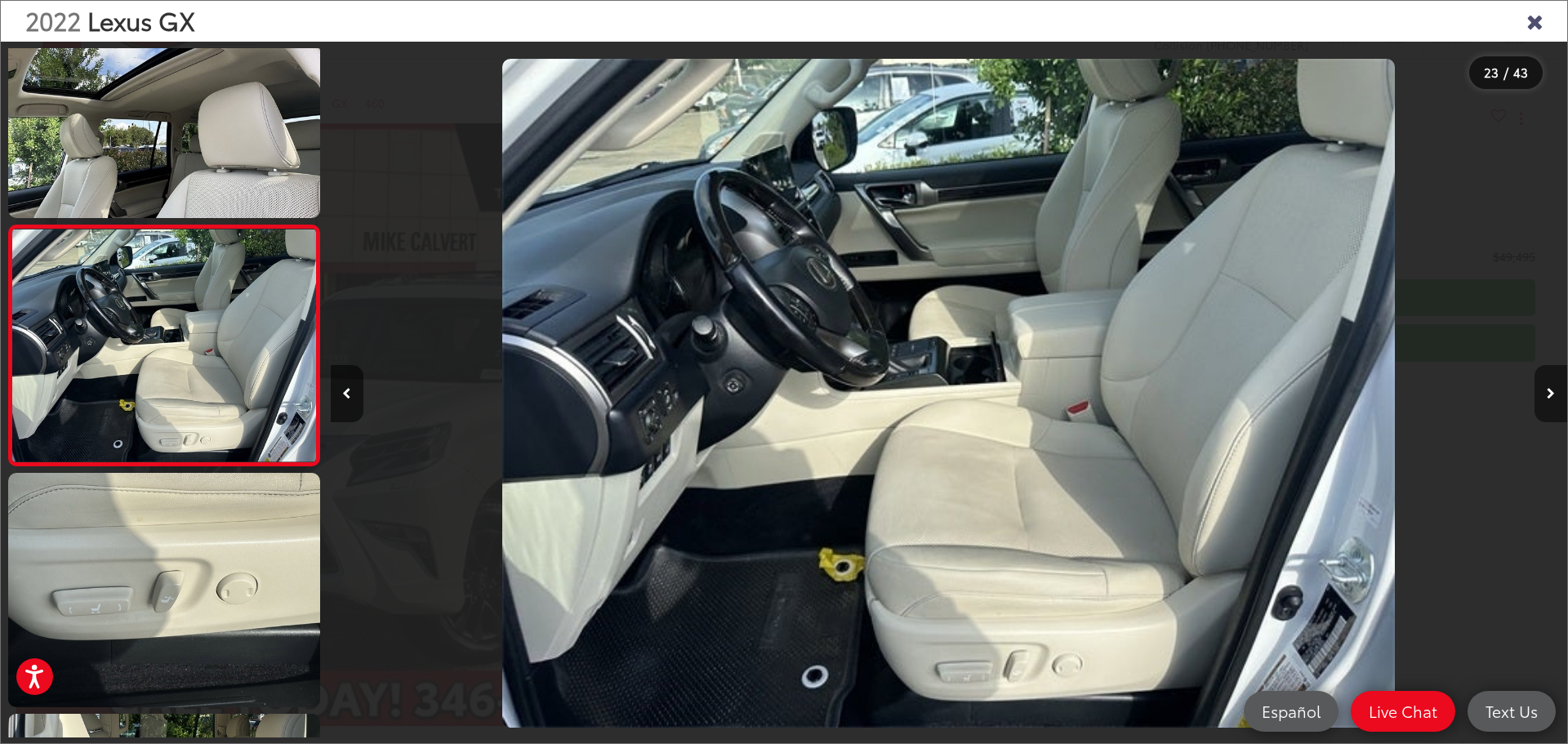
click at [1549, 390] on icon "Next image" at bounding box center [1550, 394] width 8 height 12
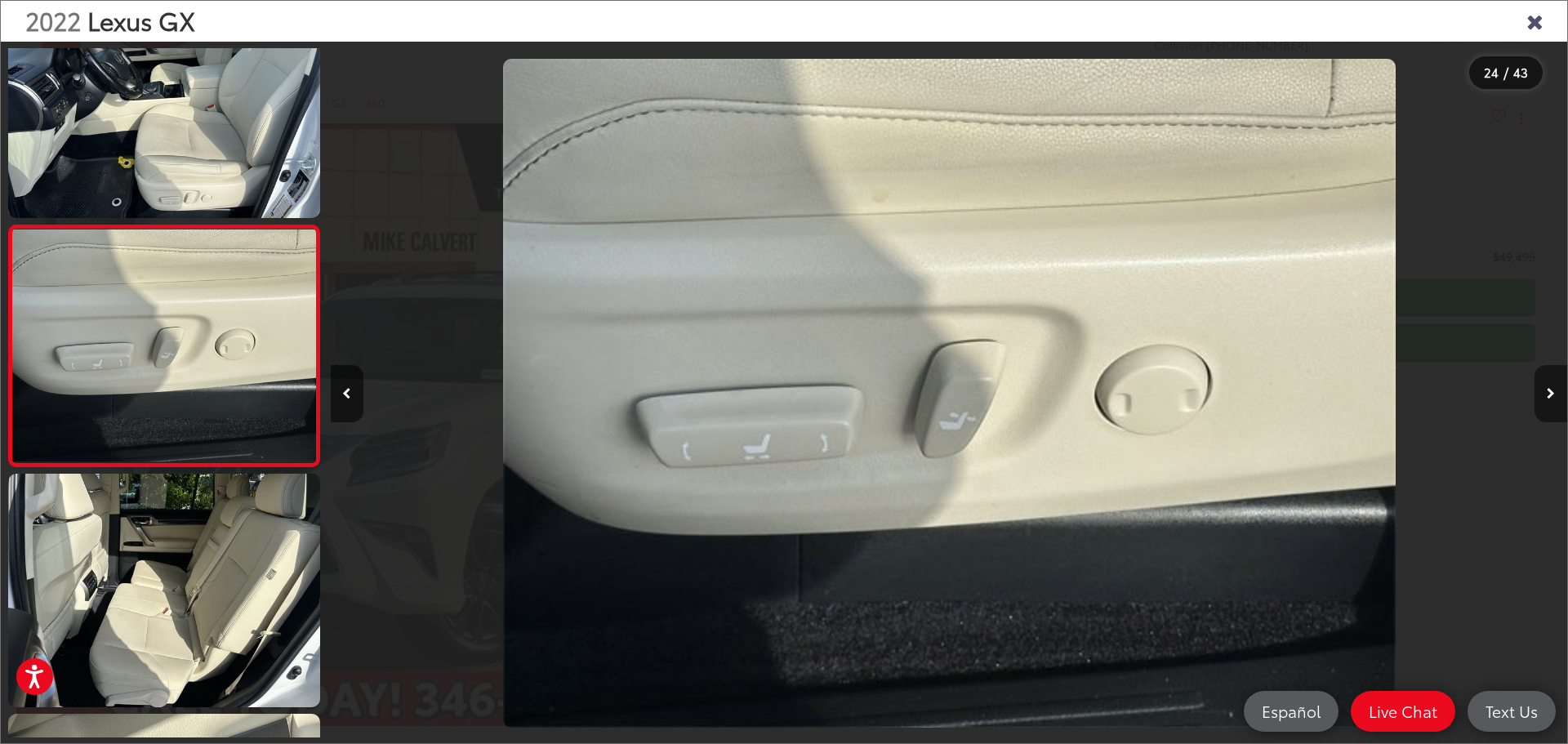
click at [1549, 390] on icon "Next image" at bounding box center [1550, 394] width 8 height 12
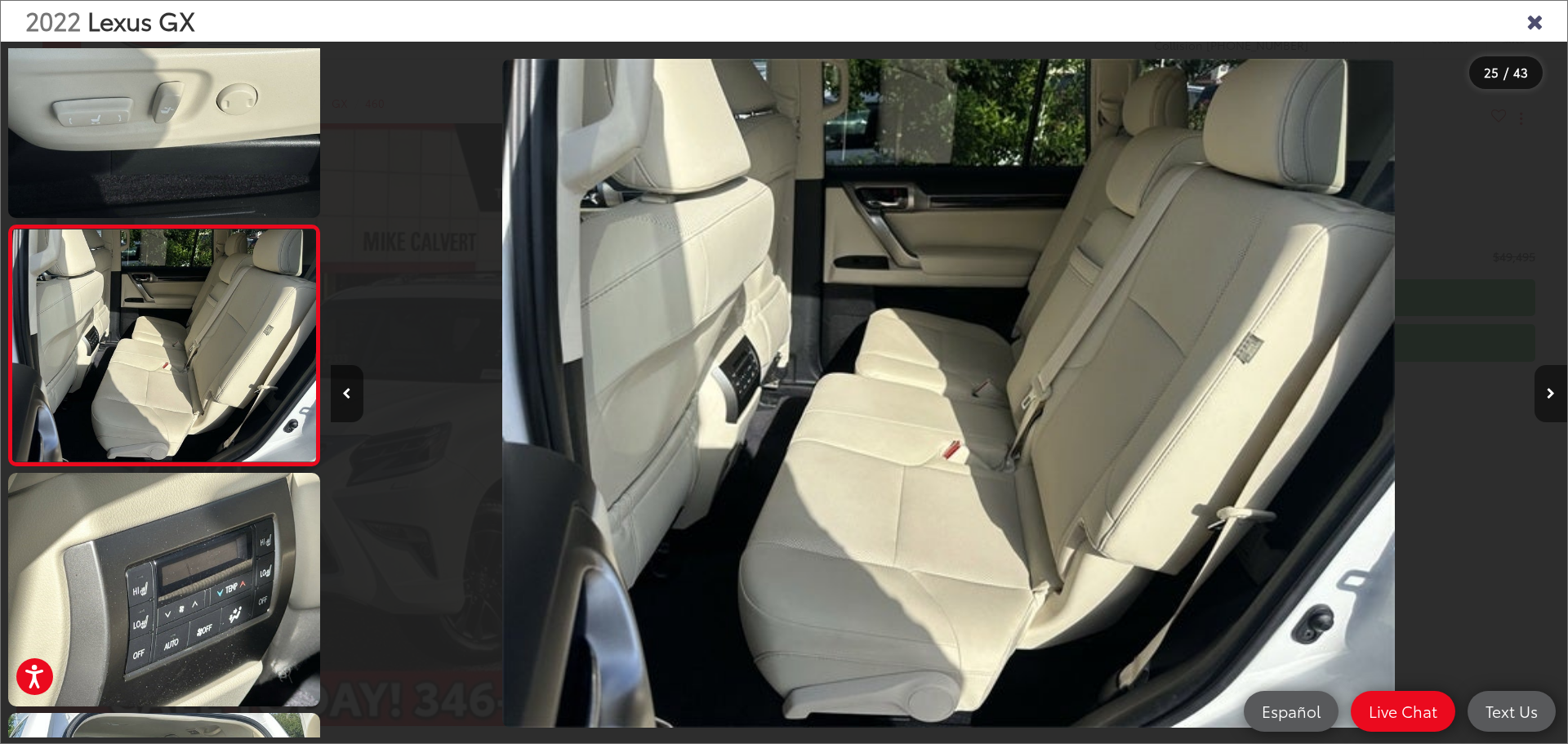
click at [1549, 390] on icon "Next image" at bounding box center [1550, 394] width 8 height 12
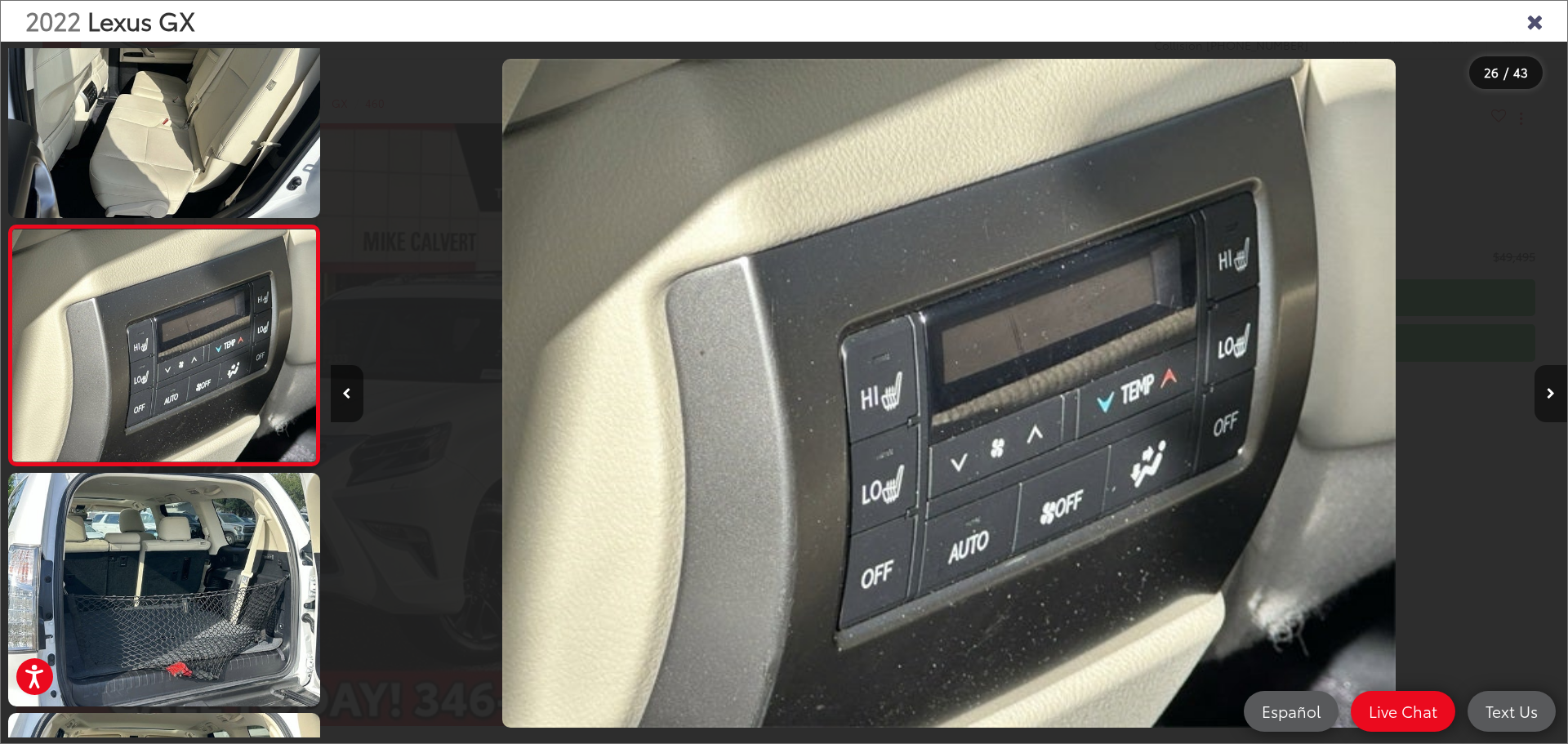
click at [1549, 390] on icon "Next image" at bounding box center [1550, 394] width 8 height 12
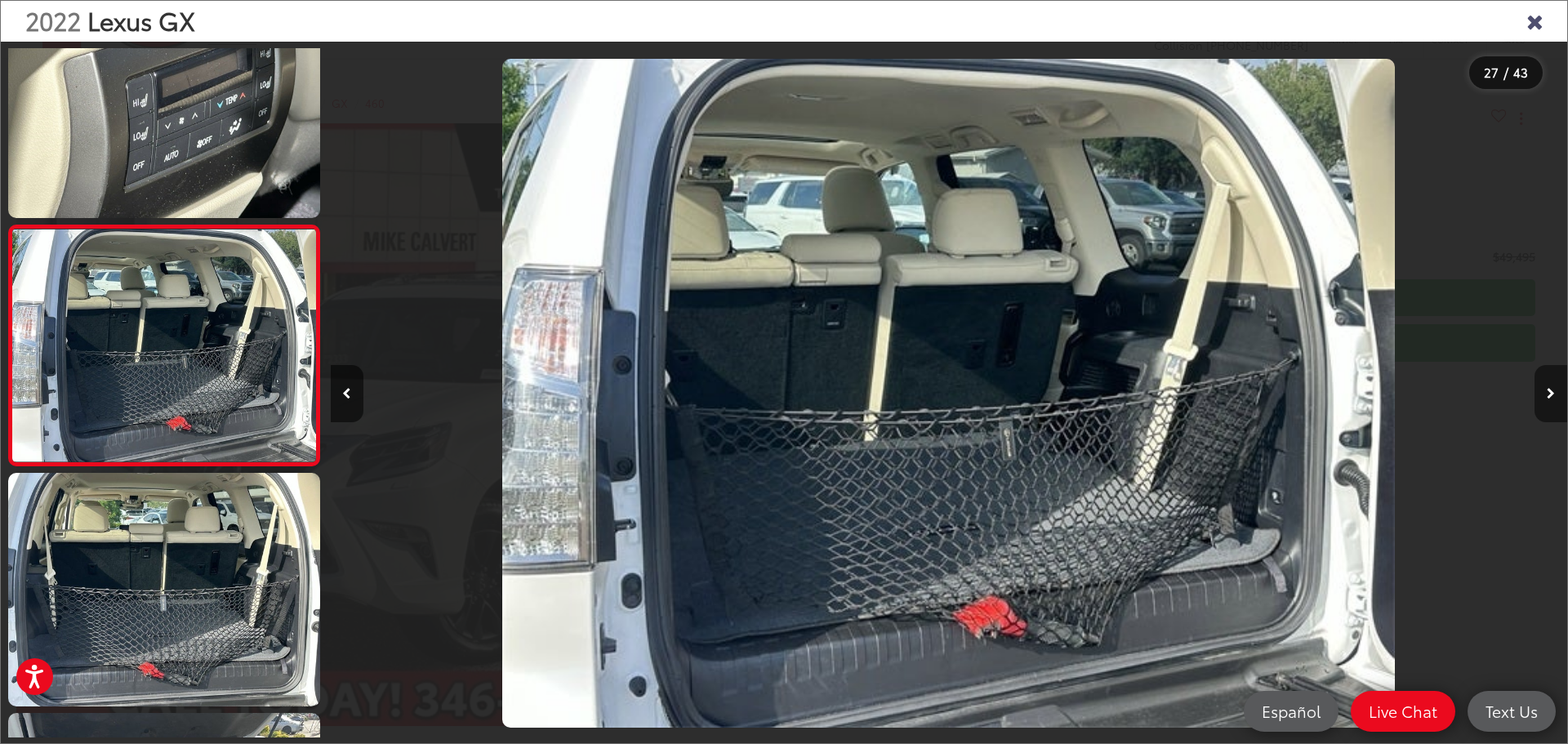
click at [1549, 390] on icon "Next image" at bounding box center [1550, 394] width 8 height 12
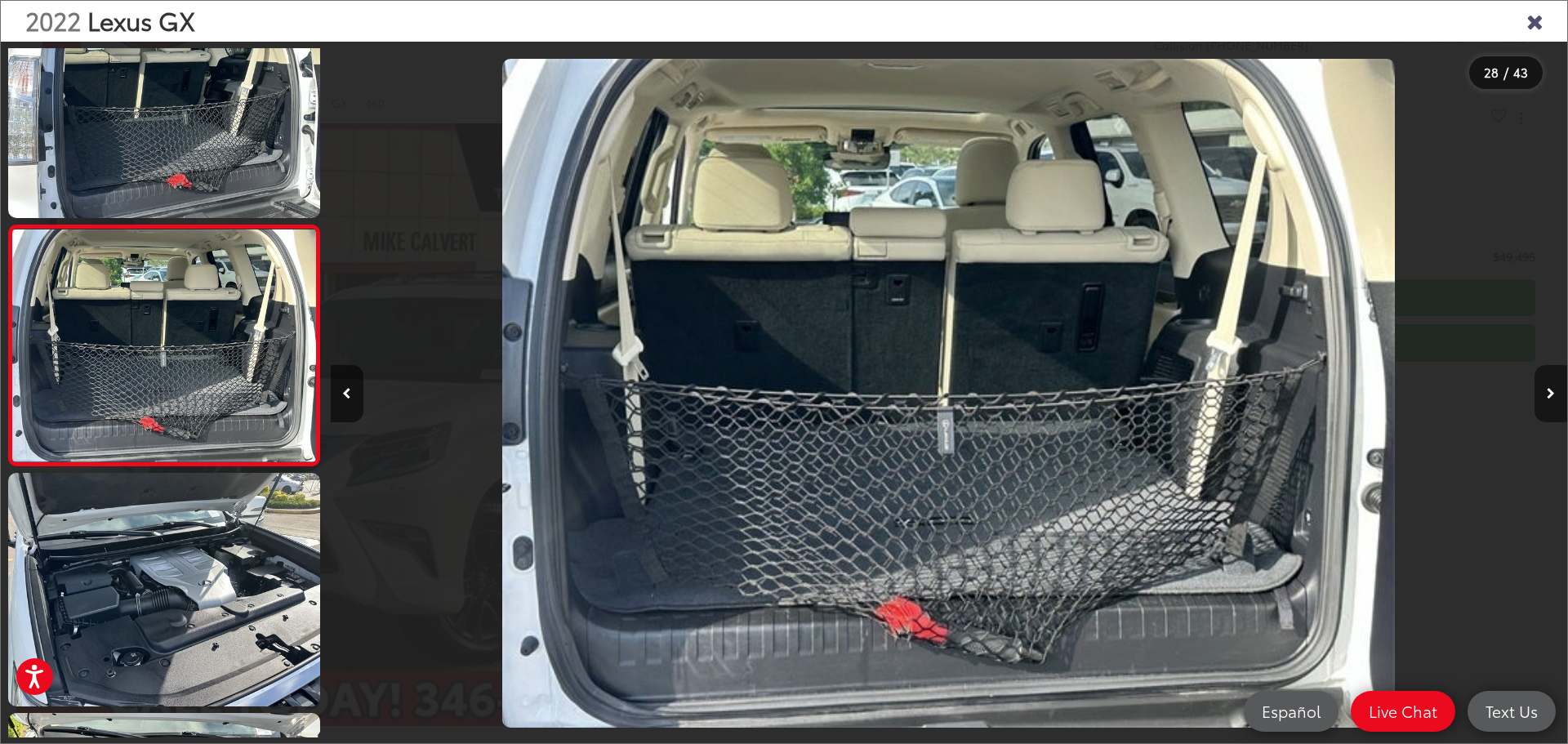
click at [1549, 390] on icon "Next image" at bounding box center [1550, 394] width 8 height 12
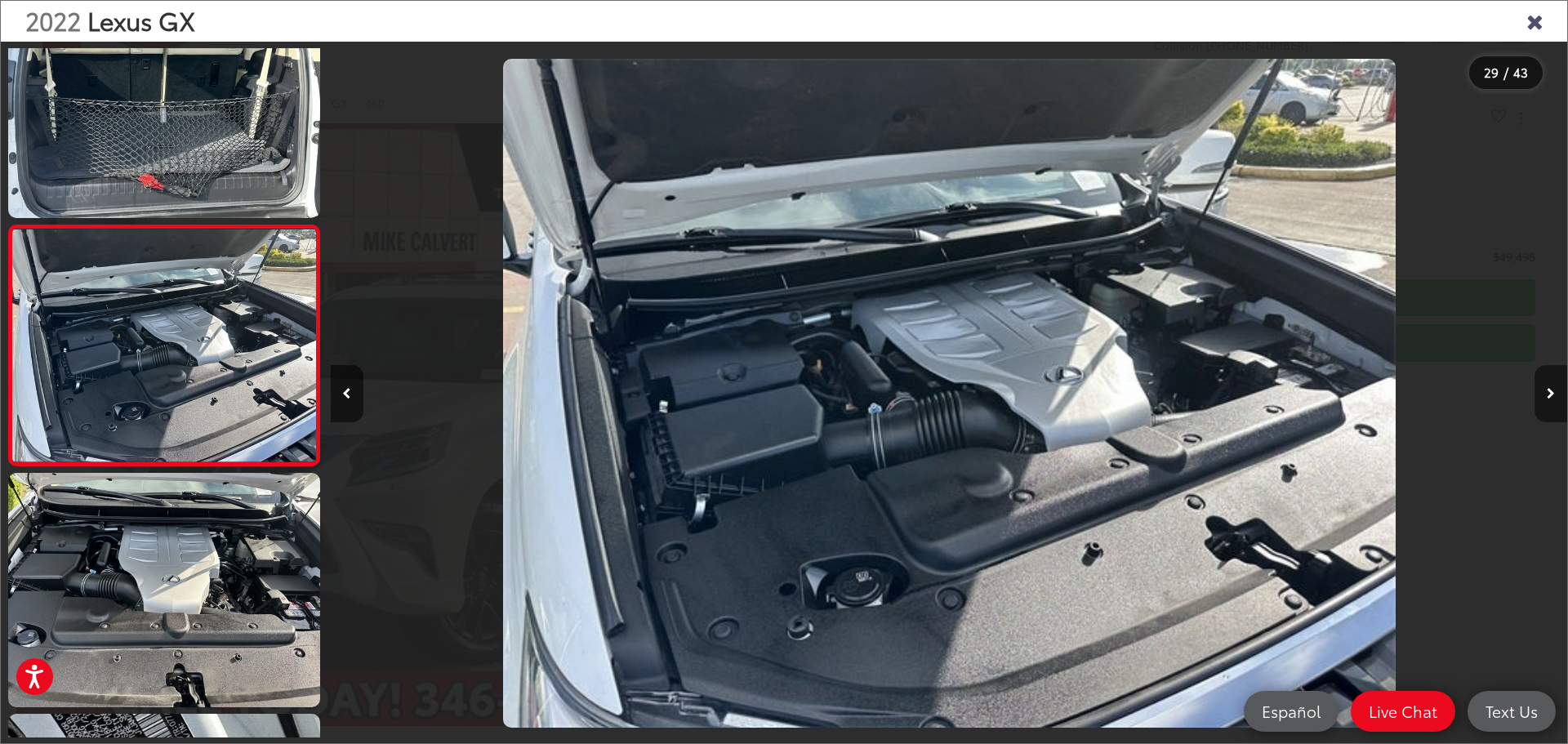
click at [1549, 390] on icon "Next image" at bounding box center [1550, 394] width 8 height 12
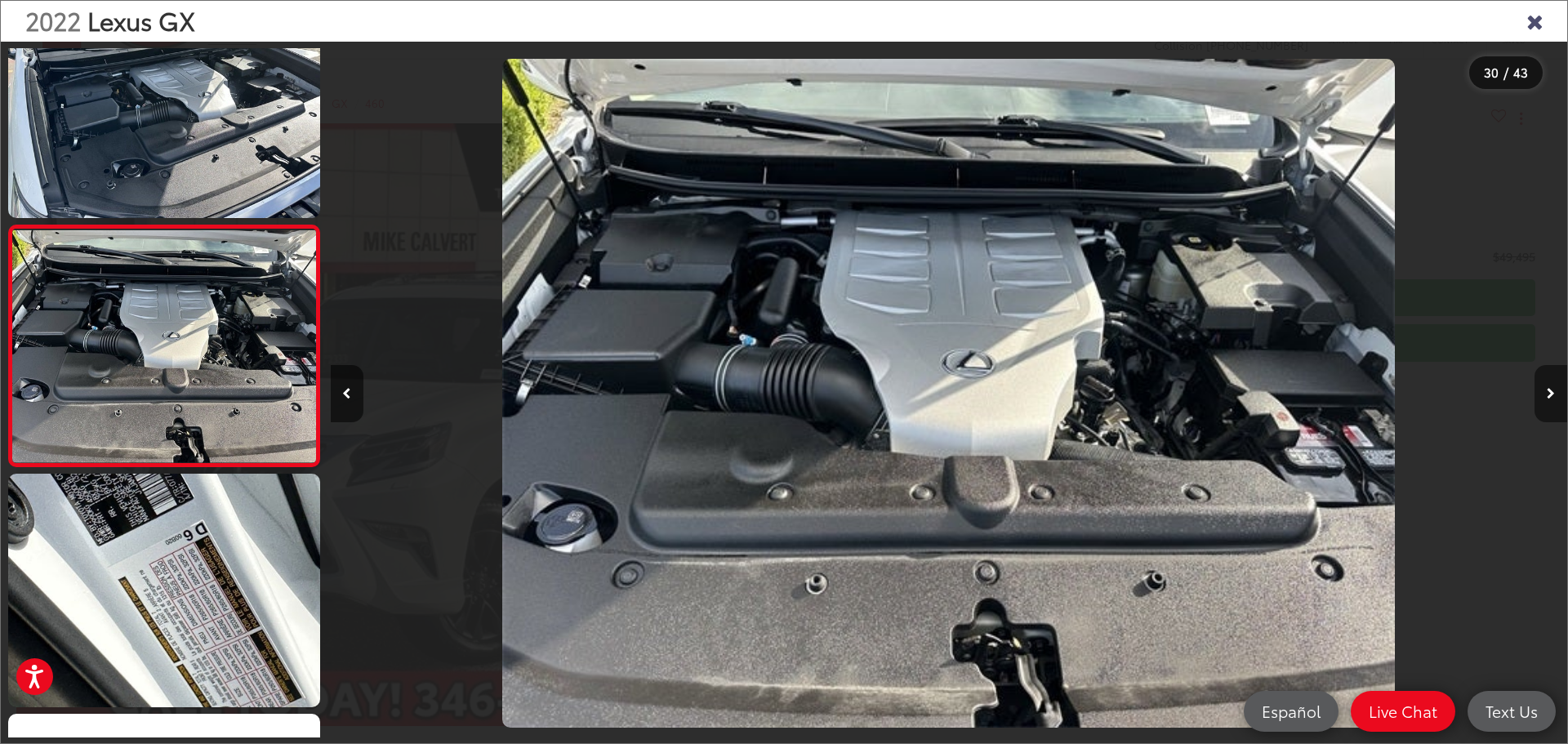
click at [1549, 390] on icon "Next image" at bounding box center [1550, 394] width 8 height 12
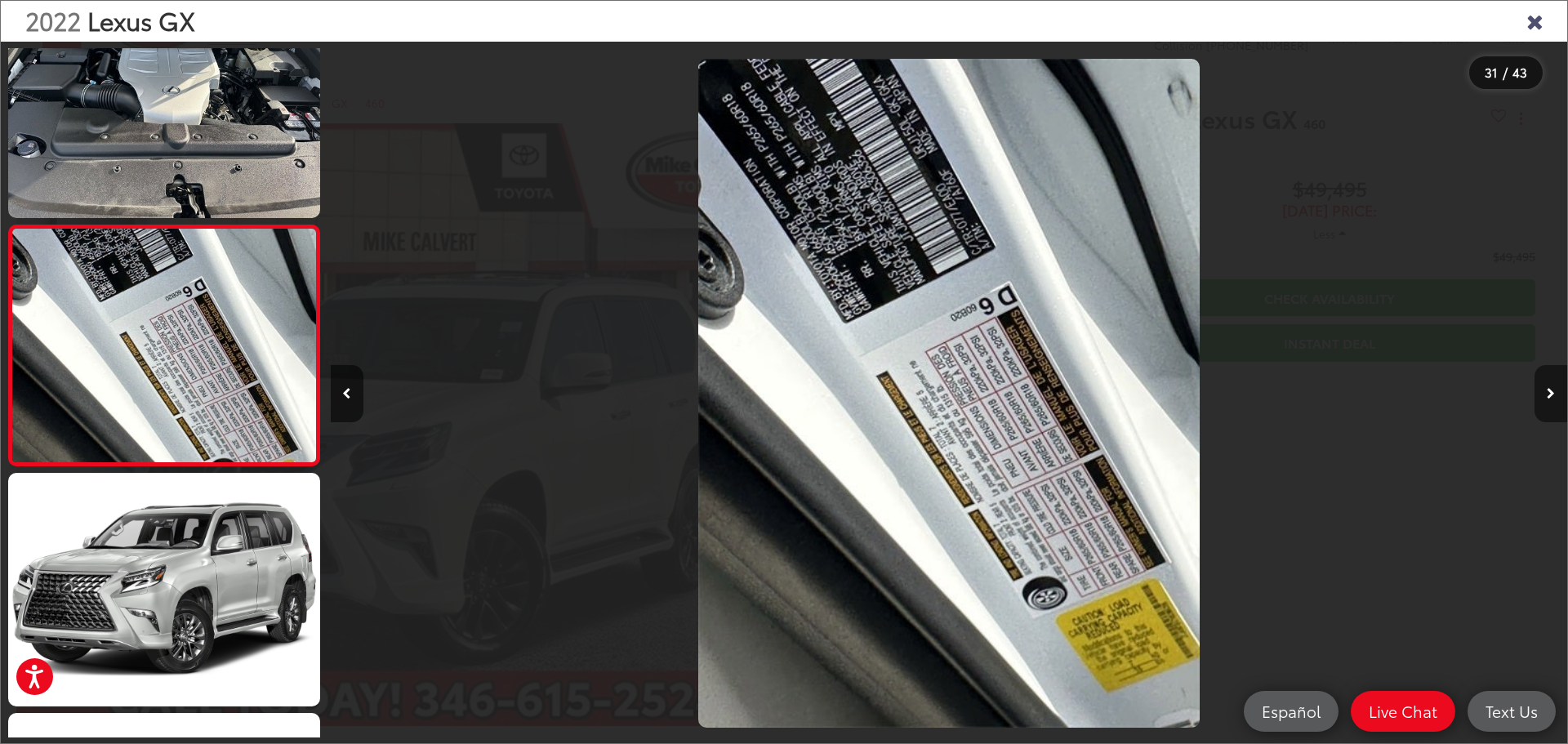
click at [1549, 390] on icon "Next image" at bounding box center [1550, 394] width 8 height 12
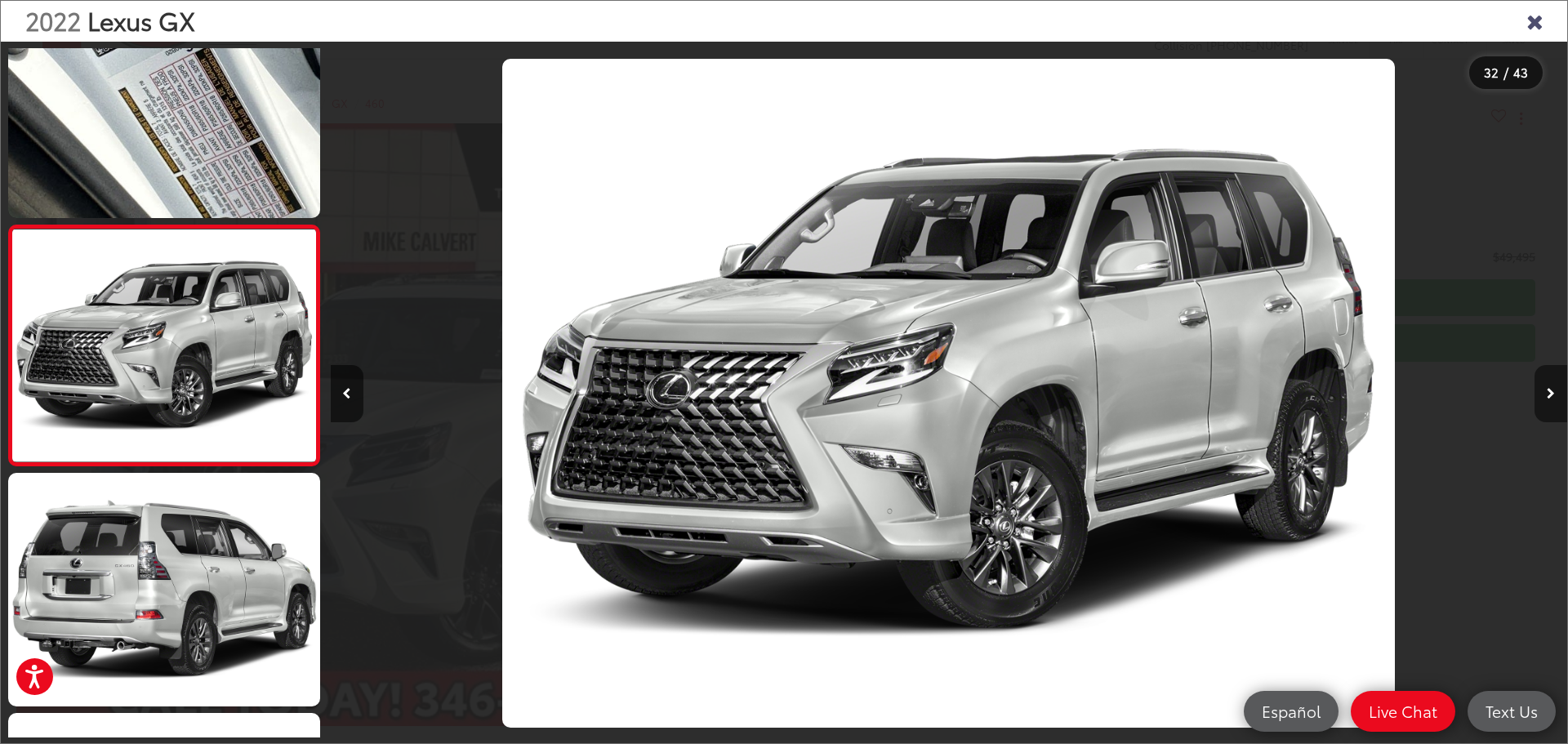
click at [1549, 390] on icon "Next image" at bounding box center [1550, 394] width 8 height 12
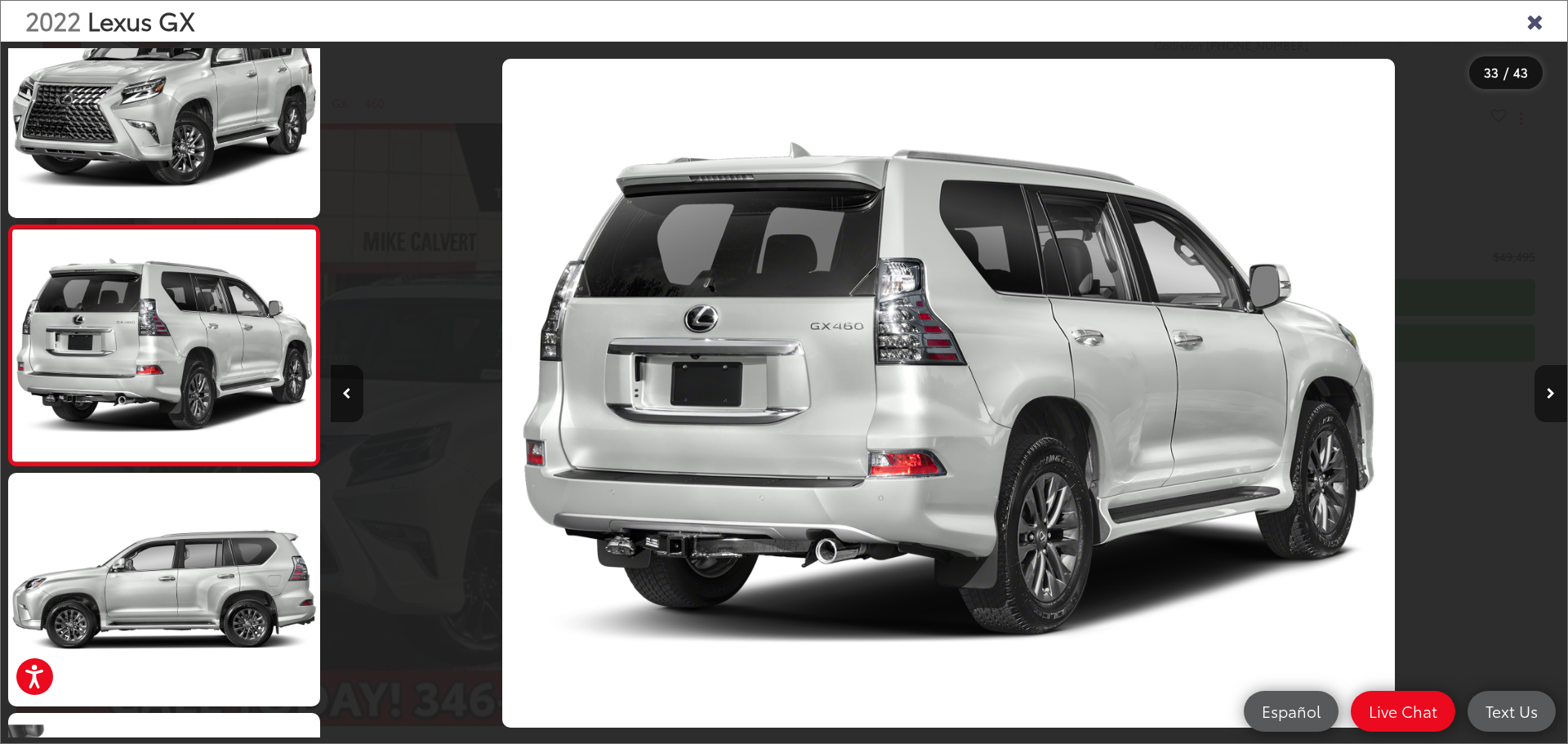
click at [1549, 390] on icon "Next image" at bounding box center [1550, 394] width 8 height 12
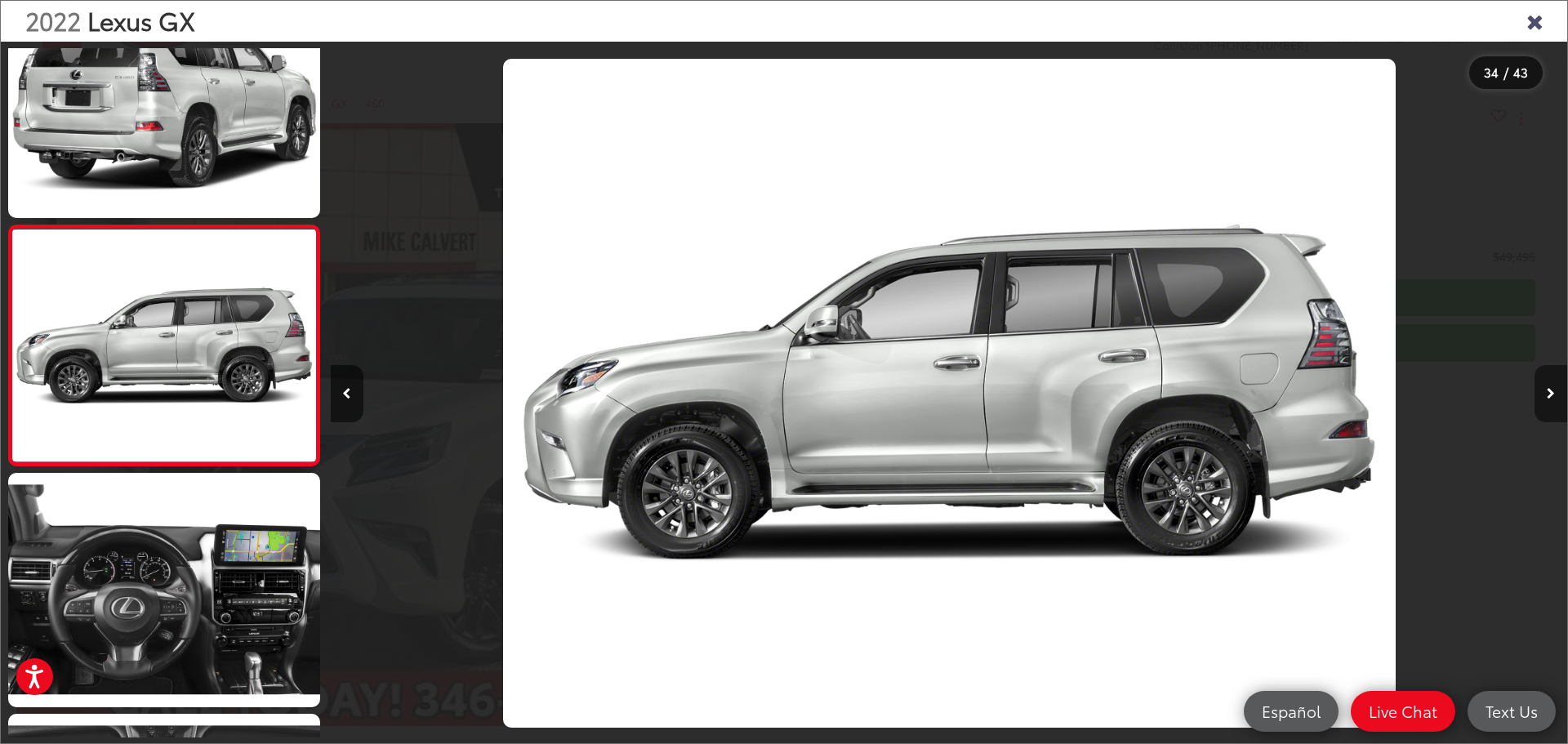
click at [1549, 390] on icon "Next image" at bounding box center [1550, 394] width 8 height 12
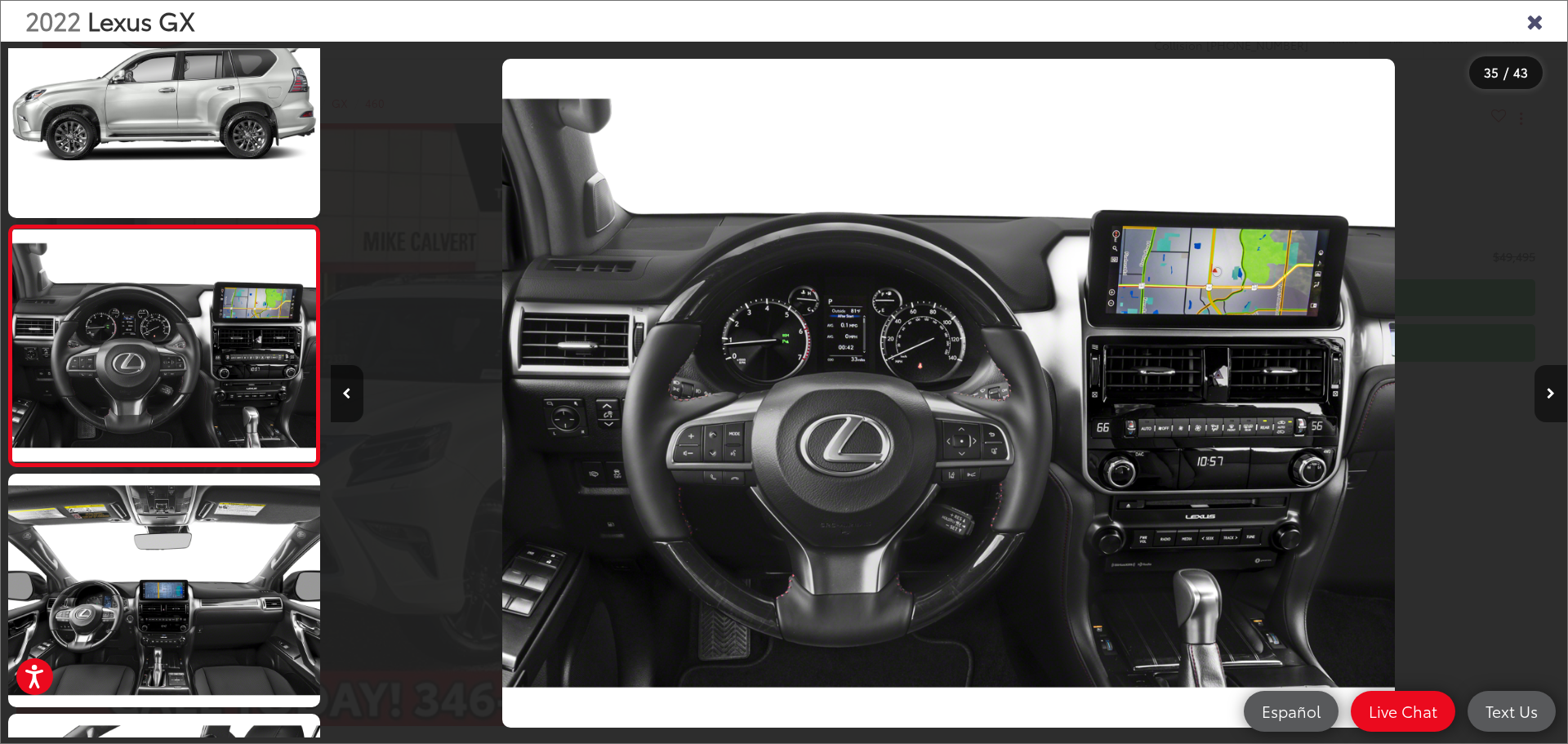
click at [1549, 390] on icon "Next image" at bounding box center [1550, 394] width 8 height 12
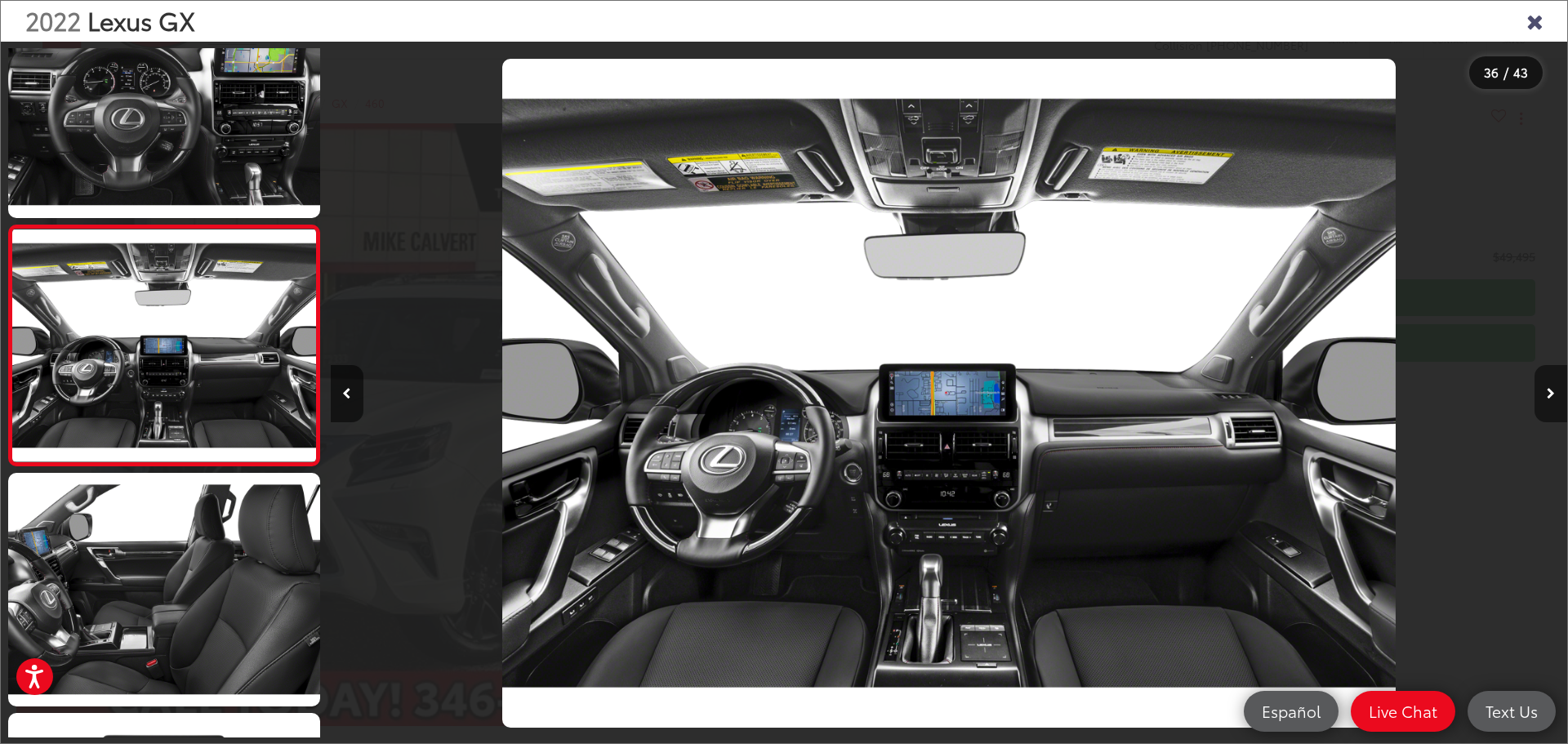
click at [1549, 390] on icon "Next image" at bounding box center [1550, 394] width 8 height 12
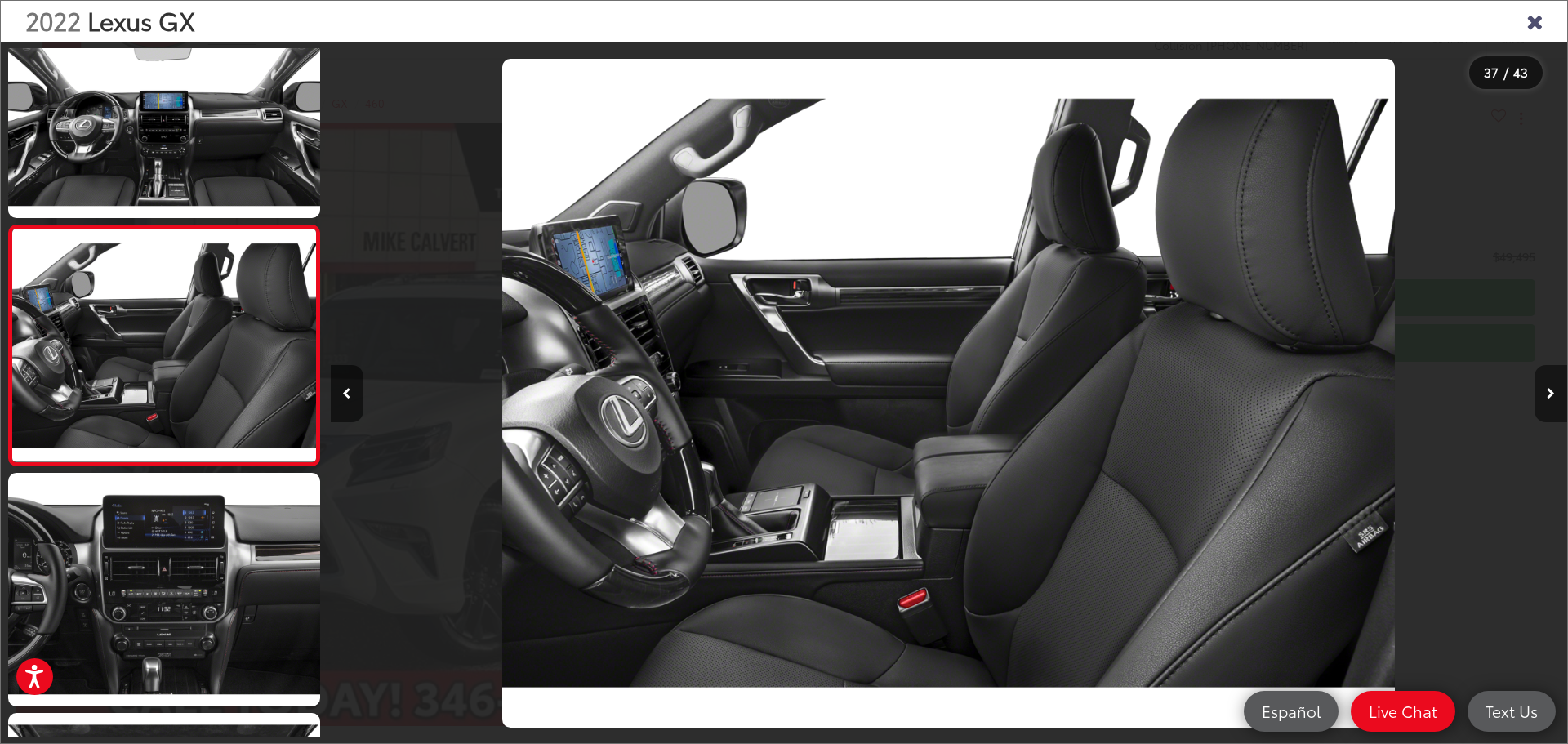
click at [1549, 390] on icon "Next image" at bounding box center [1550, 394] width 8 height 12
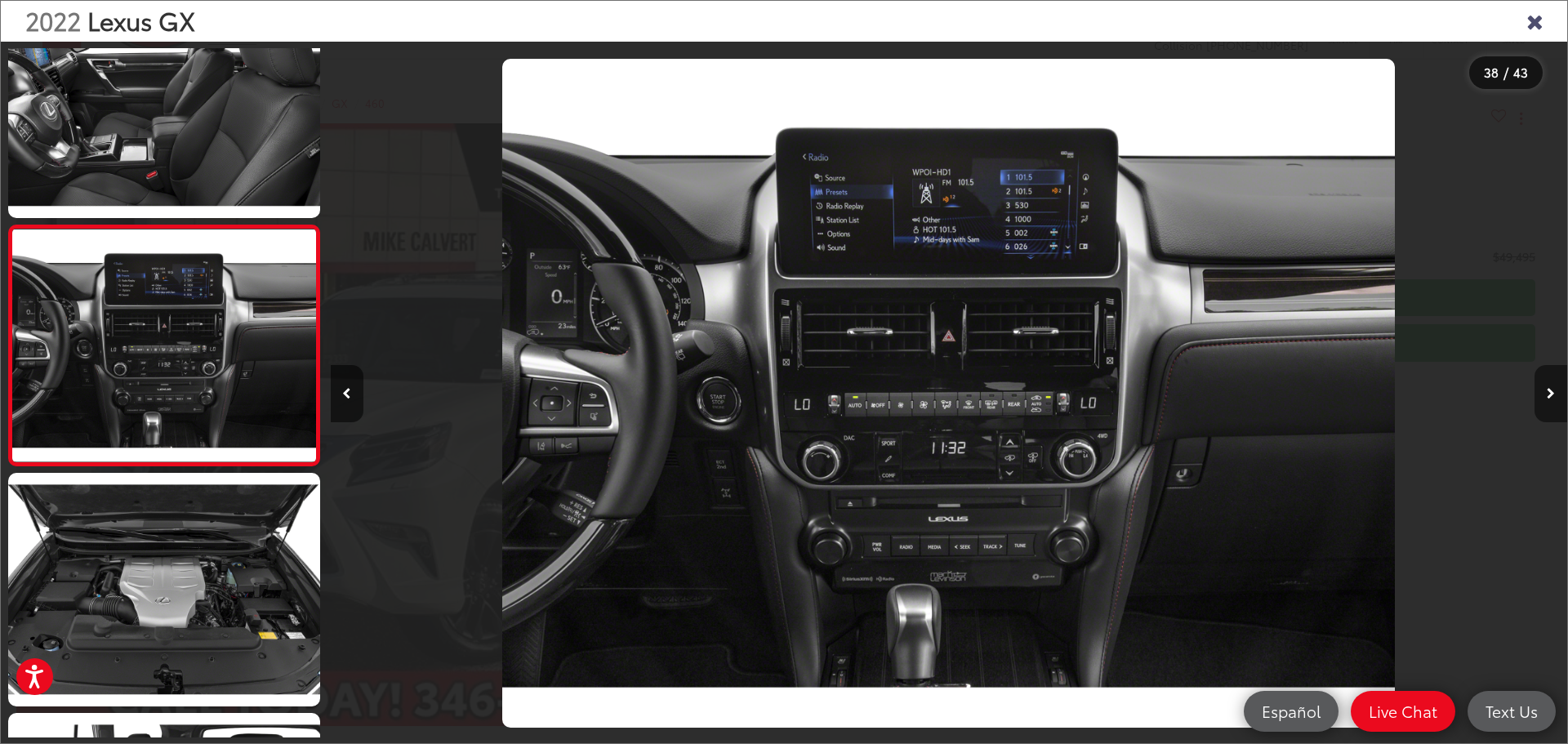
click at [1549, 390] on icon "Next image" at bounding box center [1550, 394] width 8 height 12
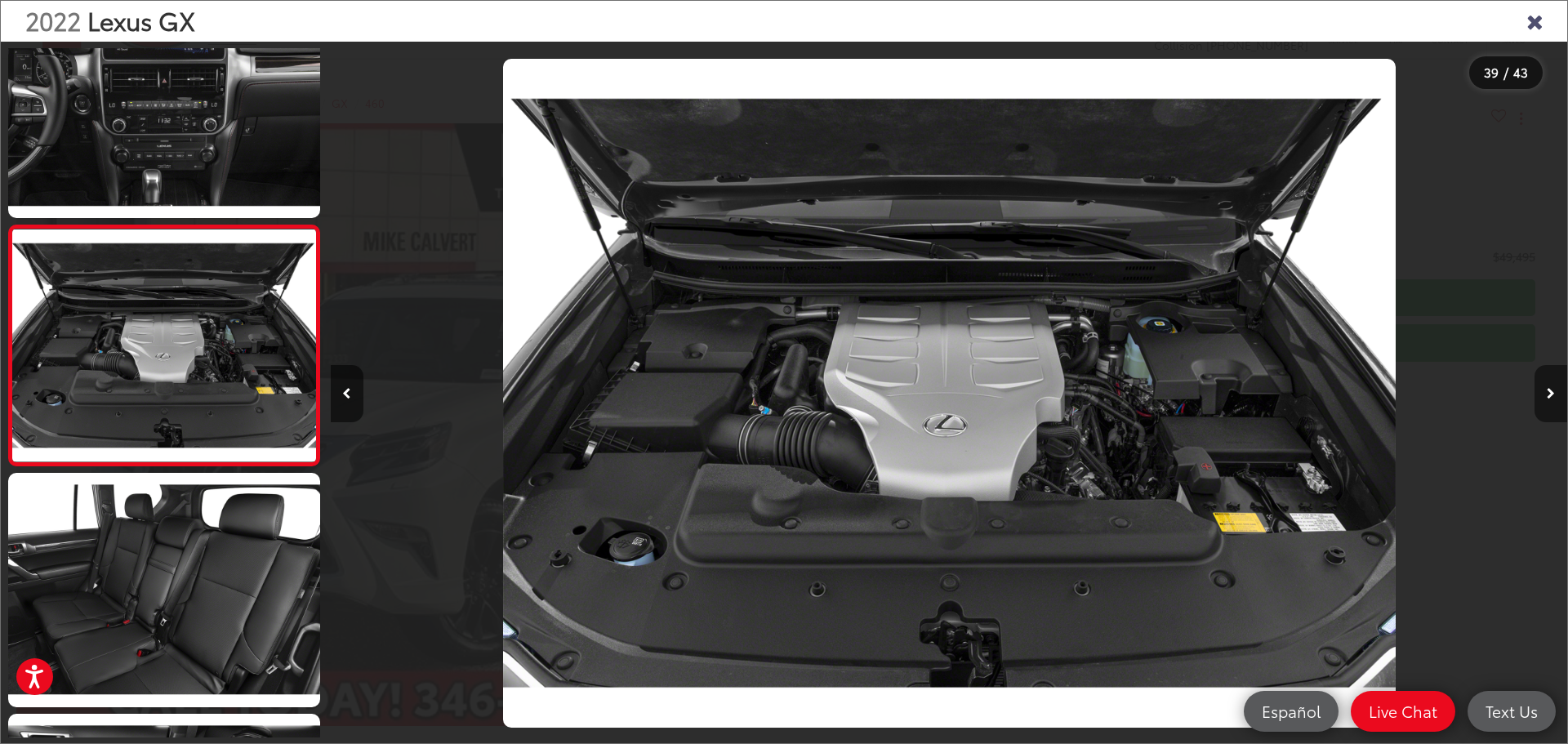
click at [1549, 390] on icon "Next image" at bounding box center [1550, 394] width 8 height 12
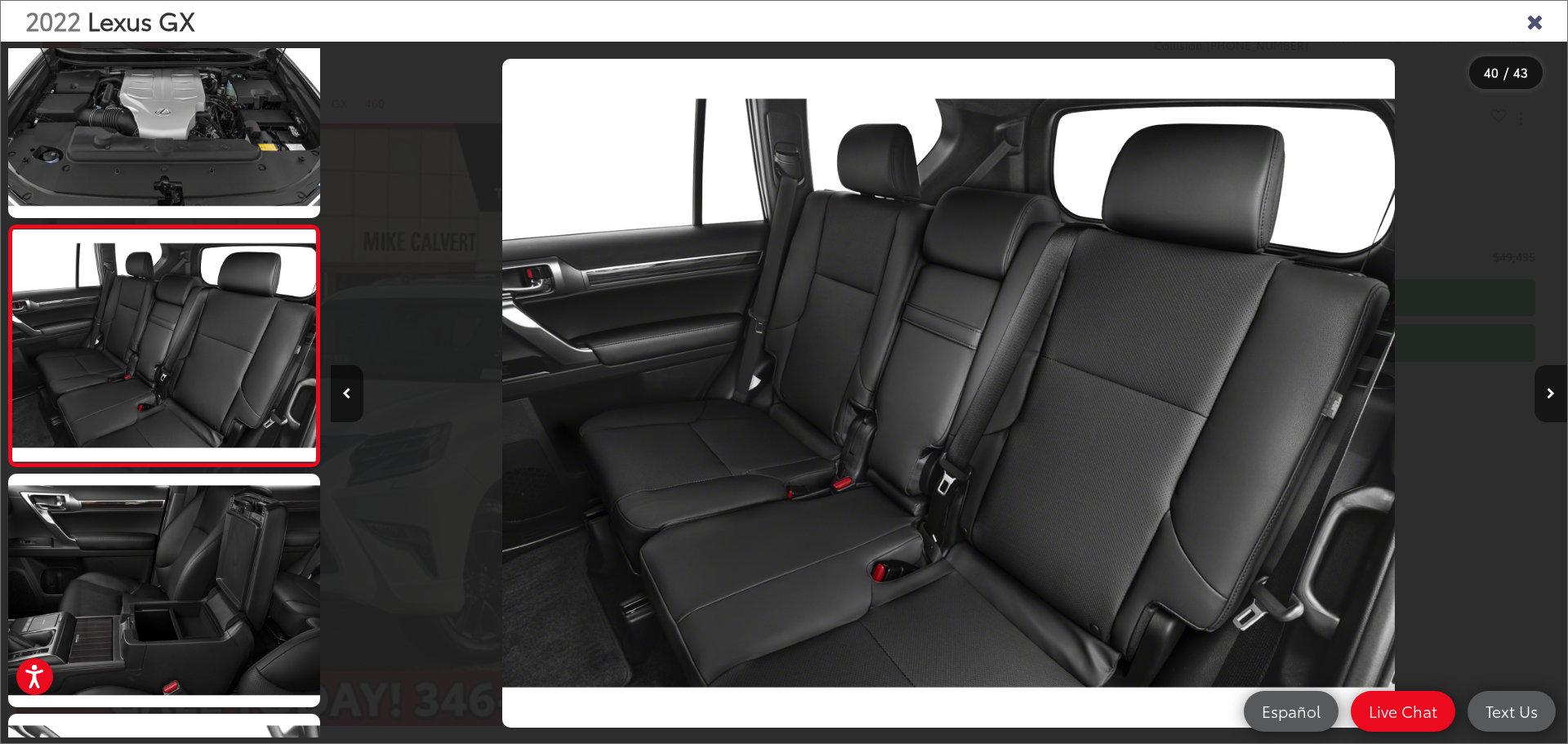
click at [1549, 390] on icon "Next image" at bounding box center [1550, 394] width 8 height 12
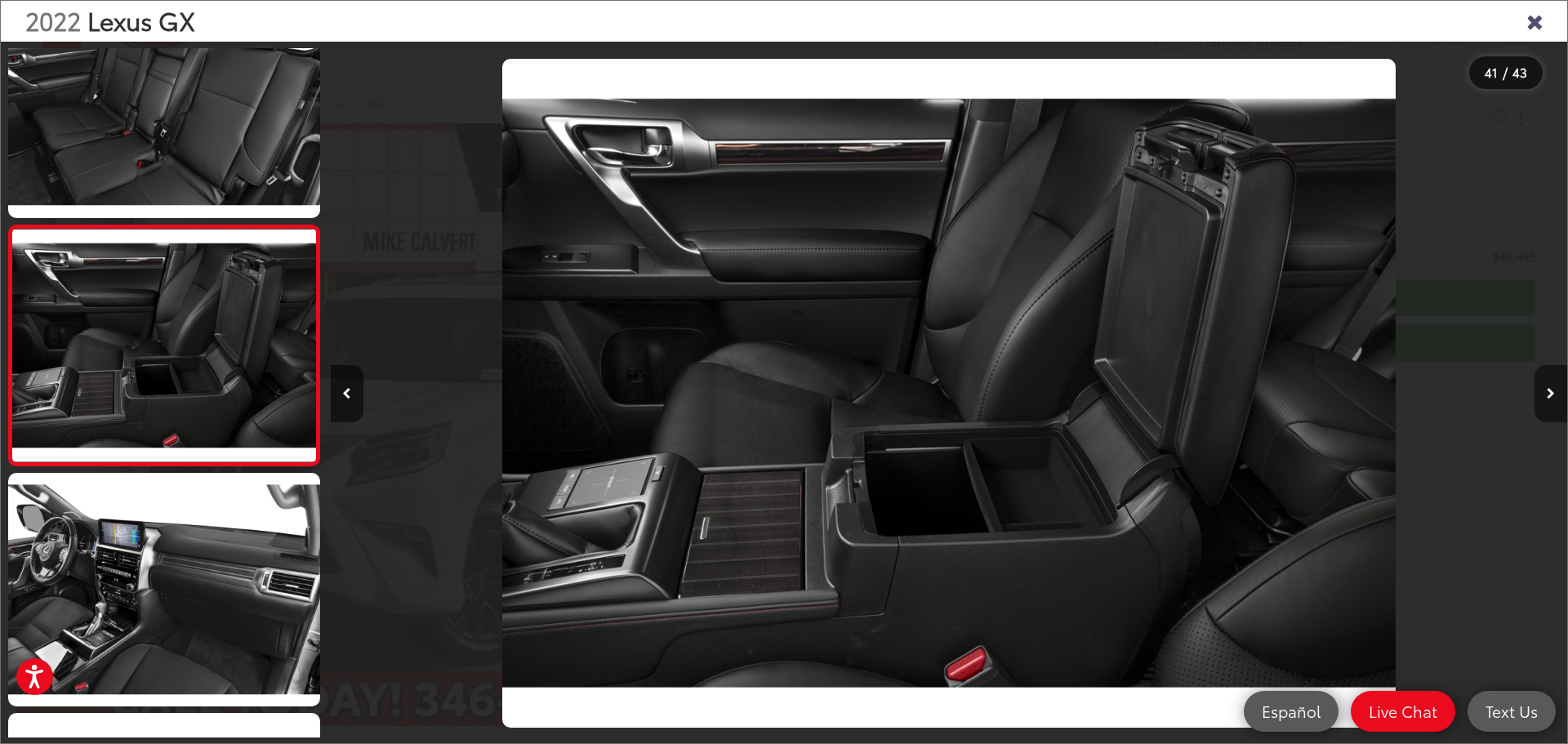
click at [1549, 390] on icon "Next image" at bounding box center [1550, 394] width 8 height 12
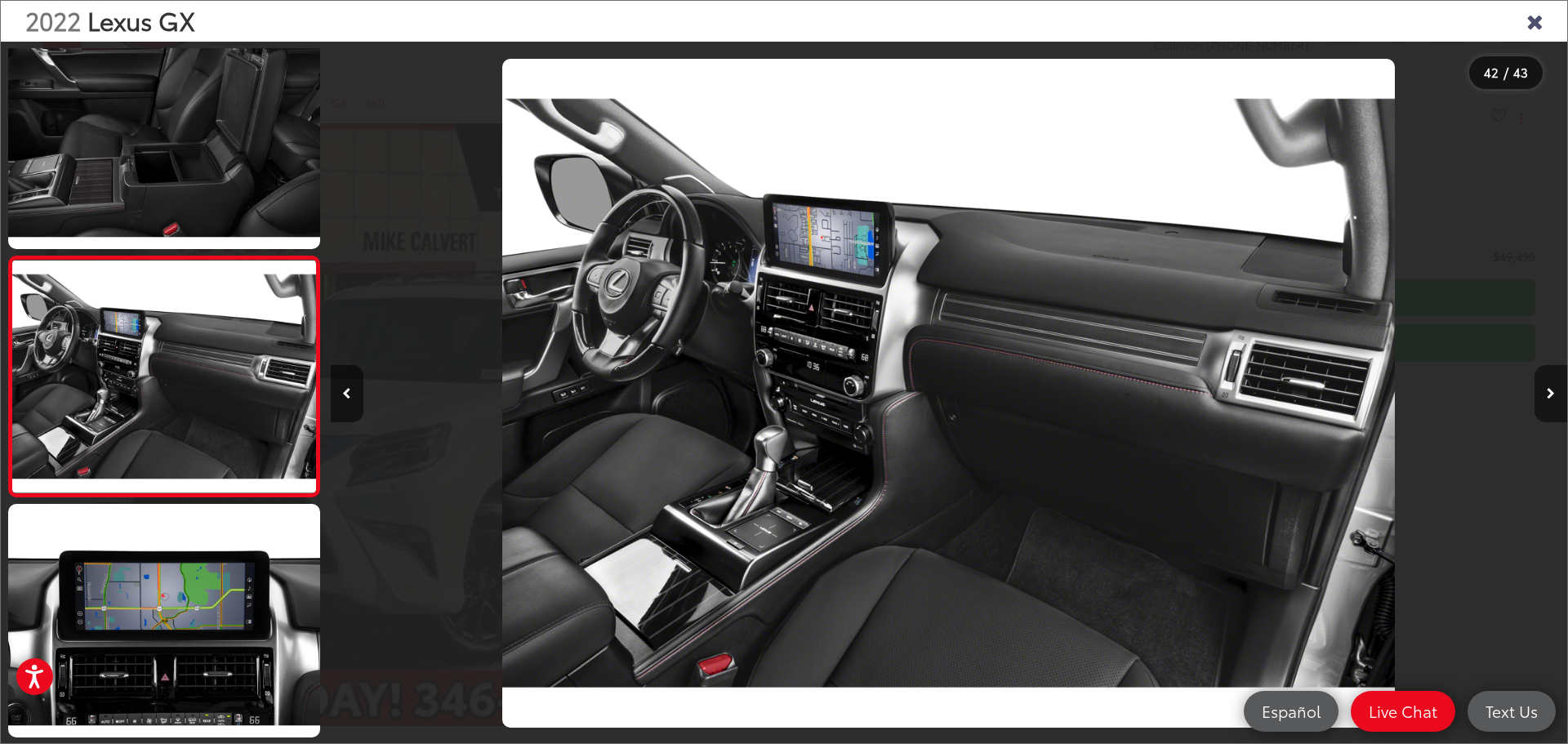
click at [1551, 383] on button "Next image" at bounding box center [1550, 394] width 33 height 58
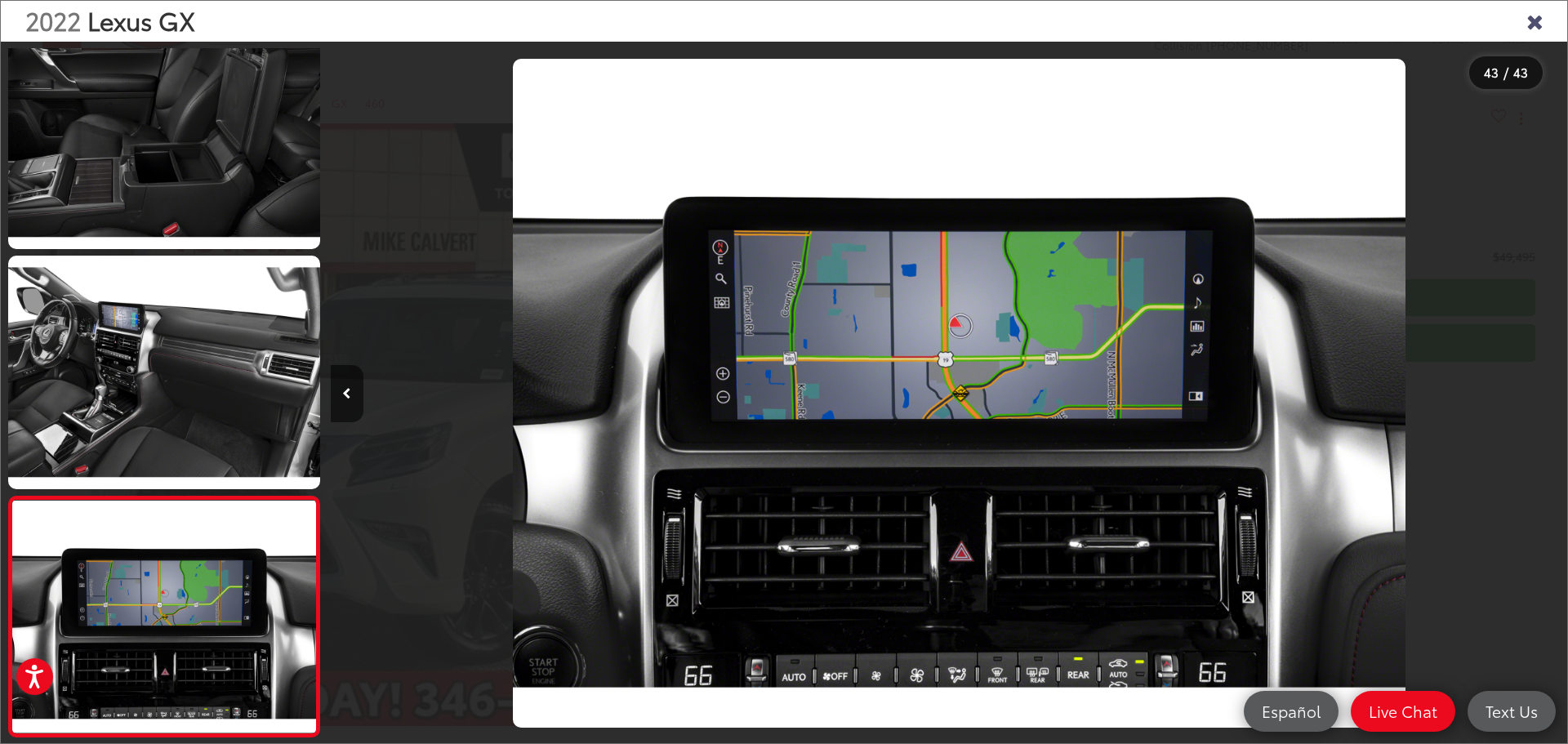
click at [1554, 387] on div at bounding box center [1412, 393] width 310 height 702
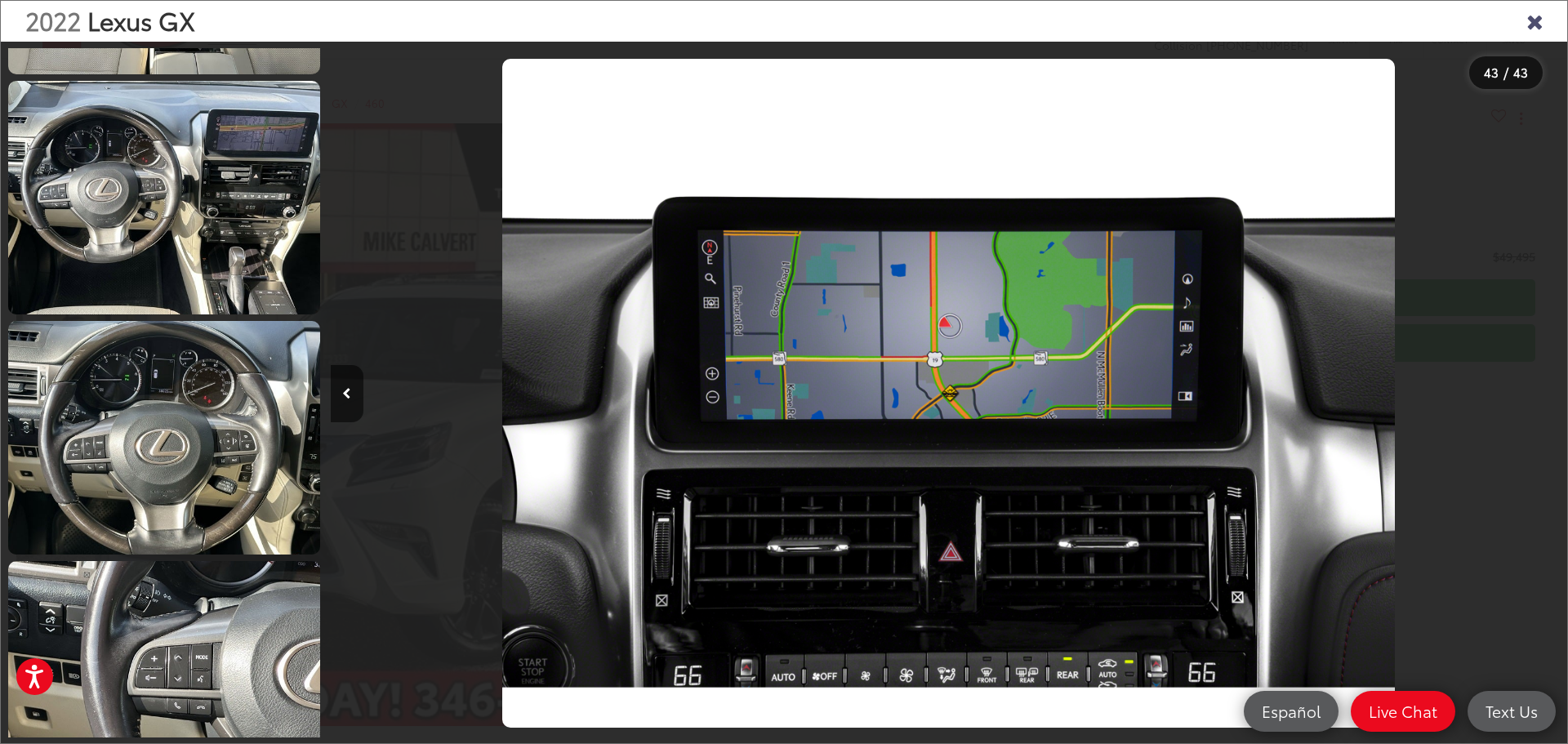
click at [1529, 23] on icon "Close gallery" at bounding box center [1534, 20] width 16 height 21
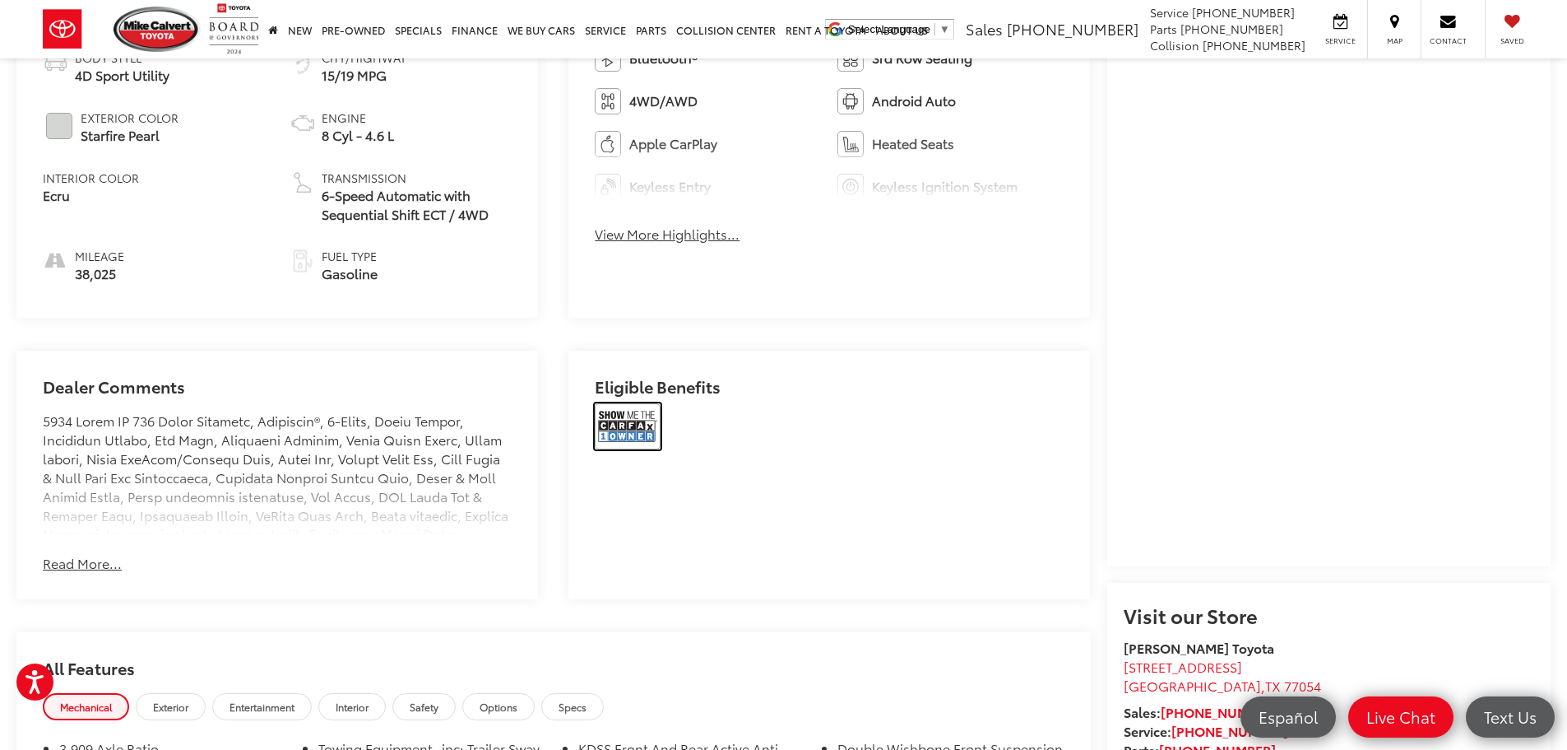
click at [646, 420] on img at bounding box center [628, 426] width 66 height 46
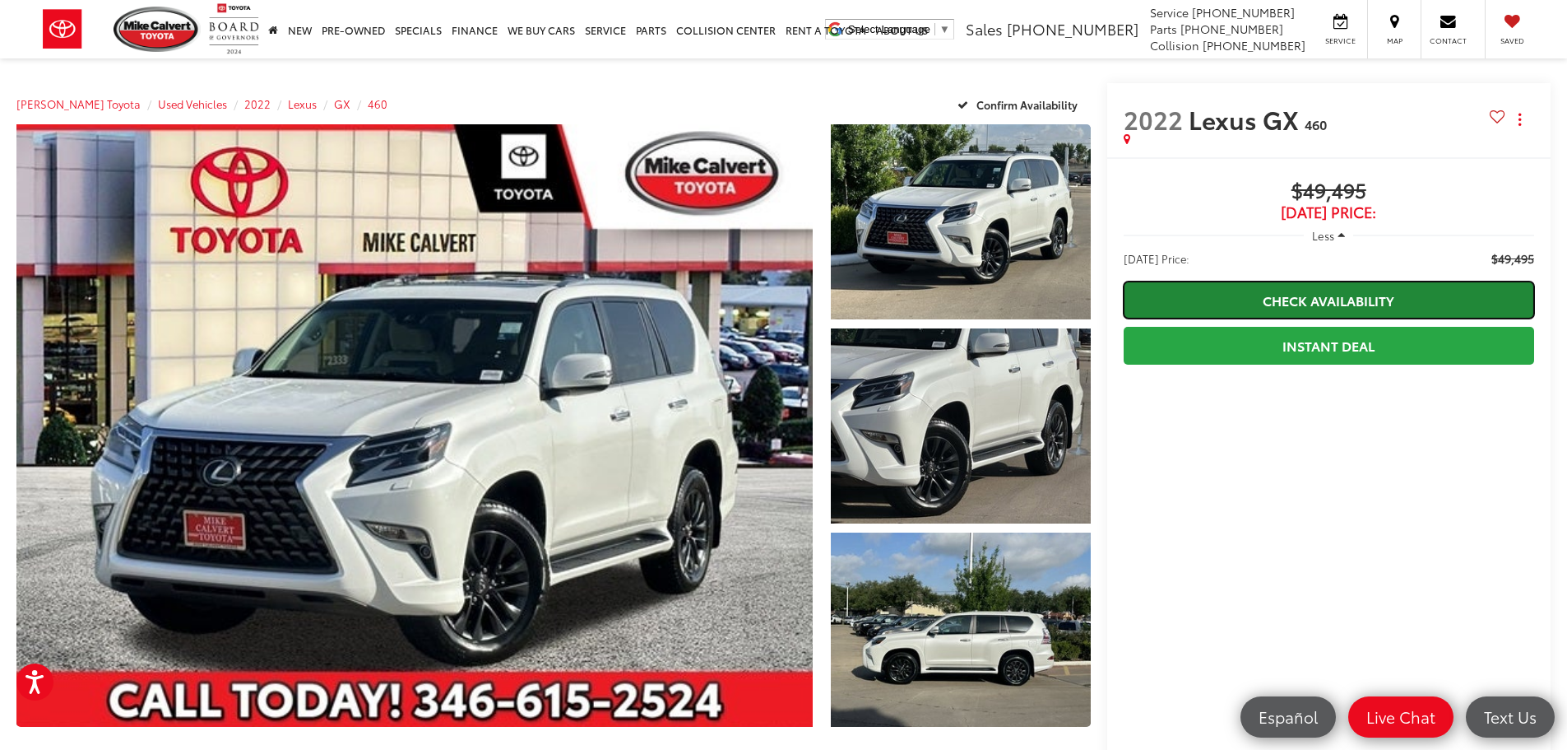
click at [1311, 303] on link "Check Availability" at bounding box center [1329, 299] width 411 height 37
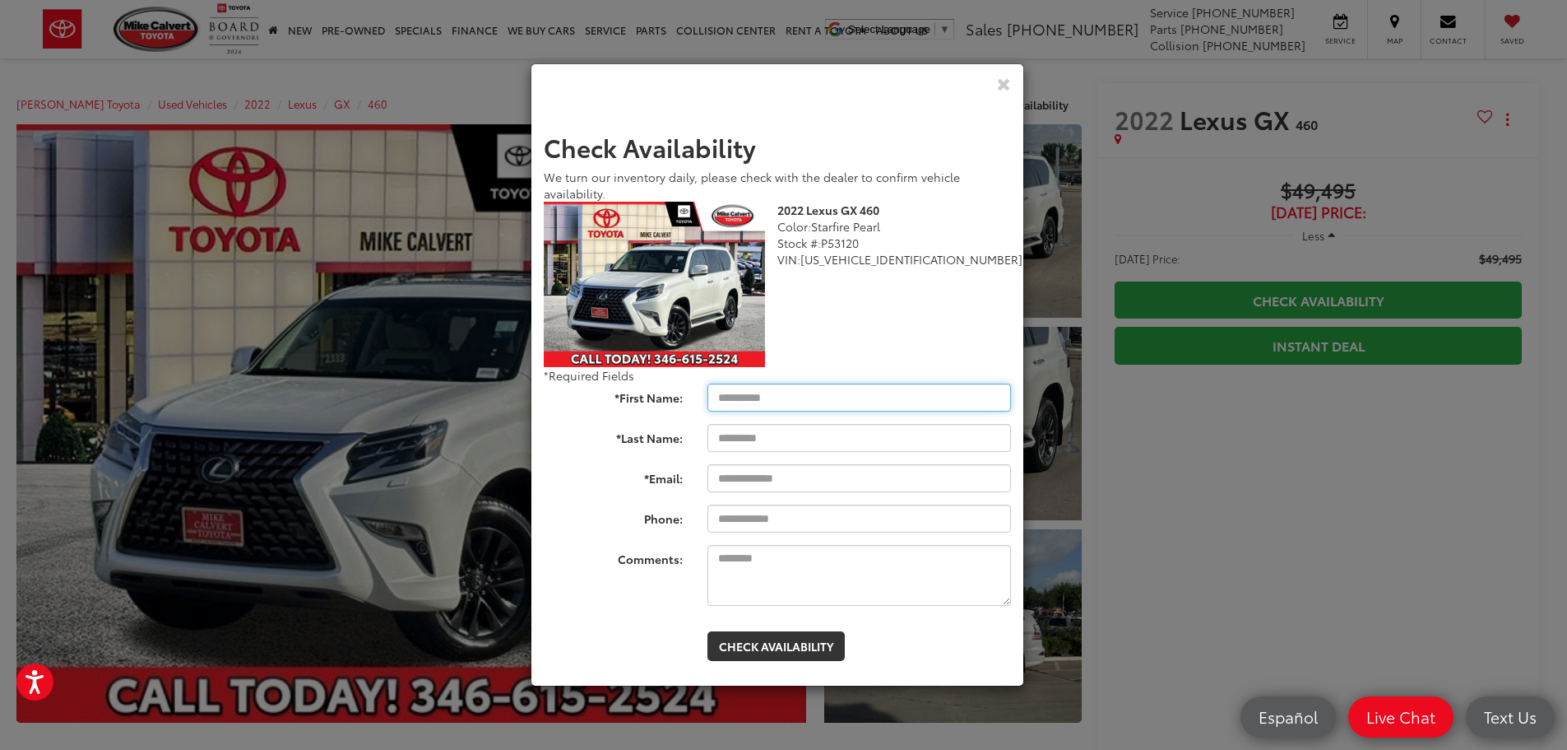
click at [794, 398] on input "*First Name:" at bounding box center [860, 397] width 304 height 28
type input "*******"
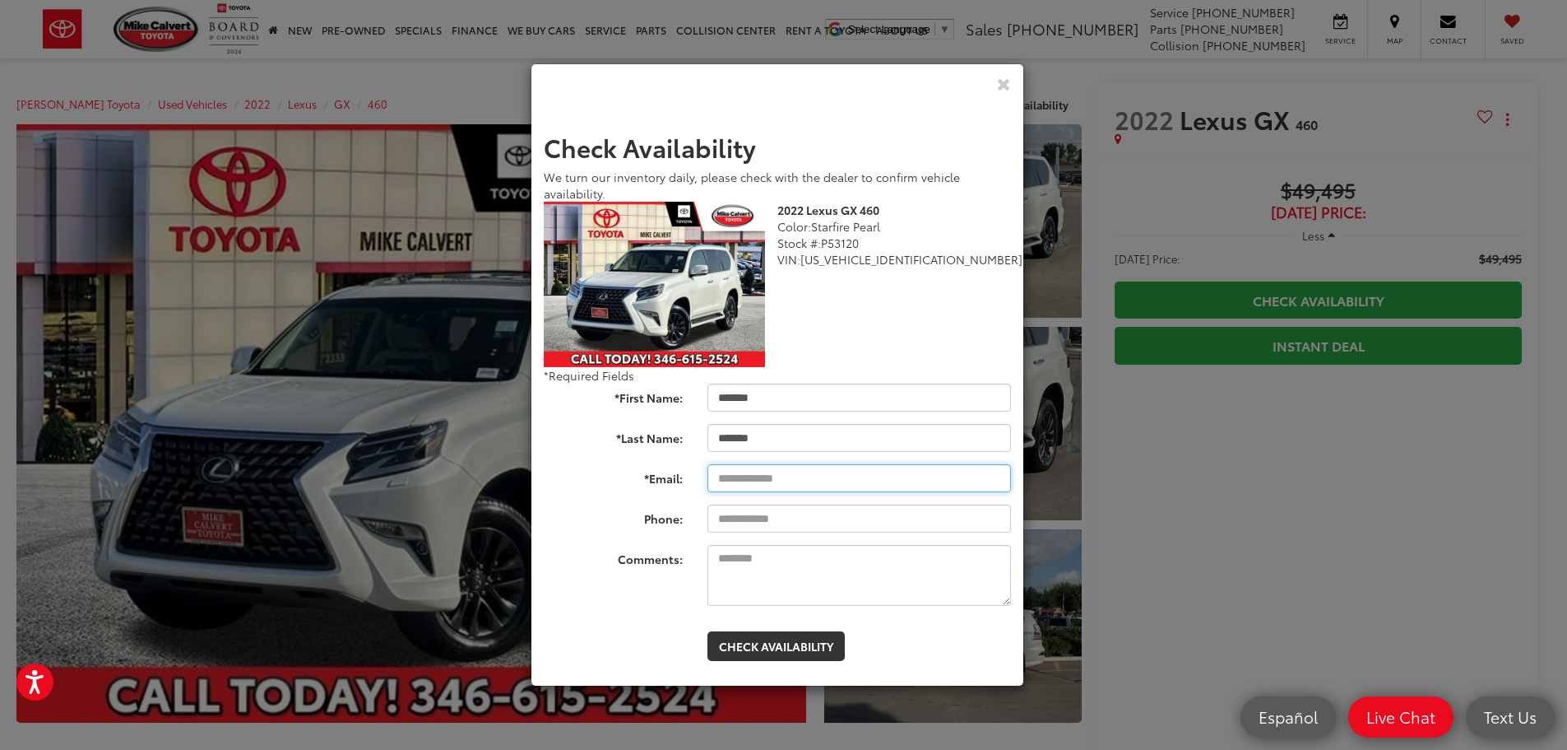
type input "**********"
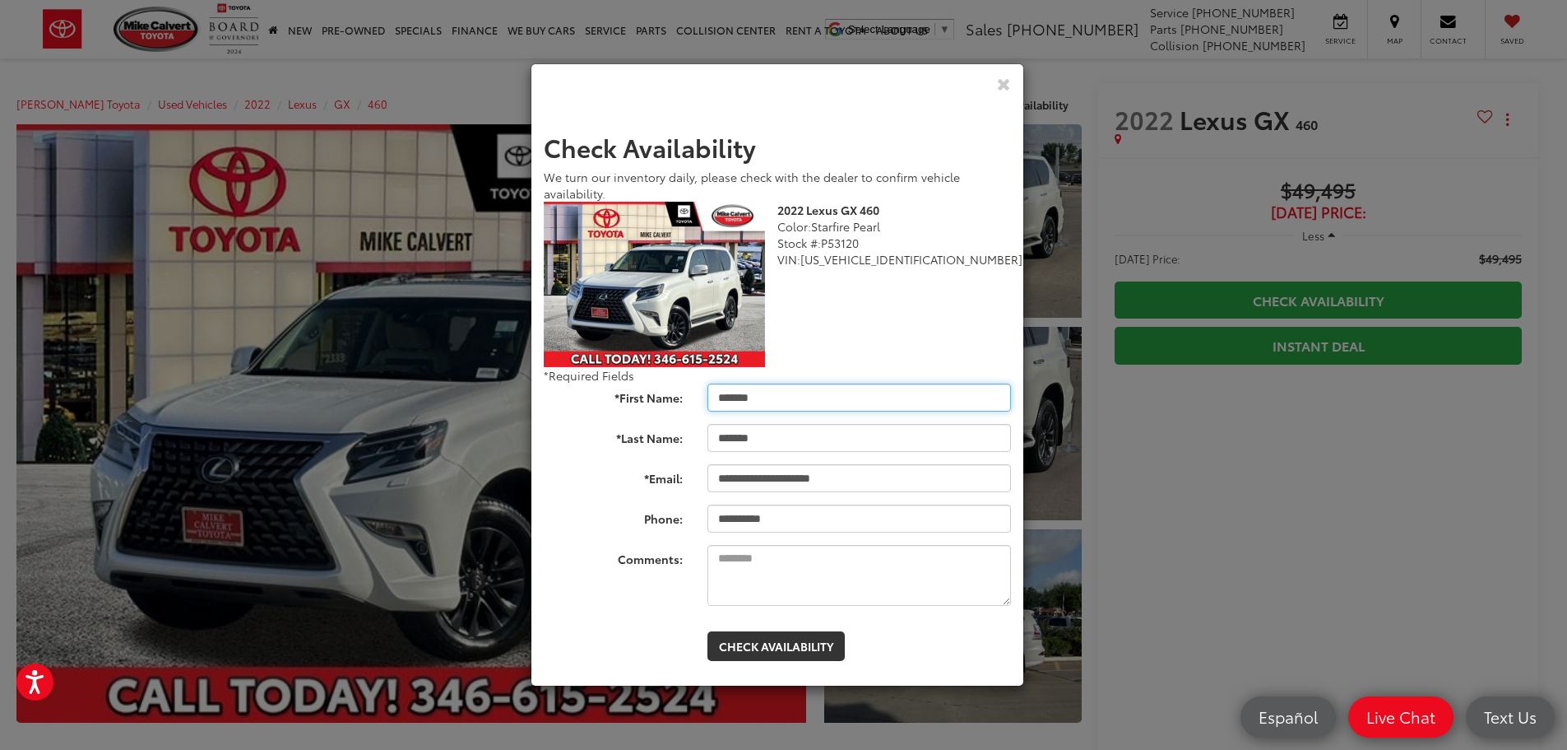
type input "**********"
click at [764, 559] on textarea "Comments:" at bounding box center [860, 575] width 304 height 61
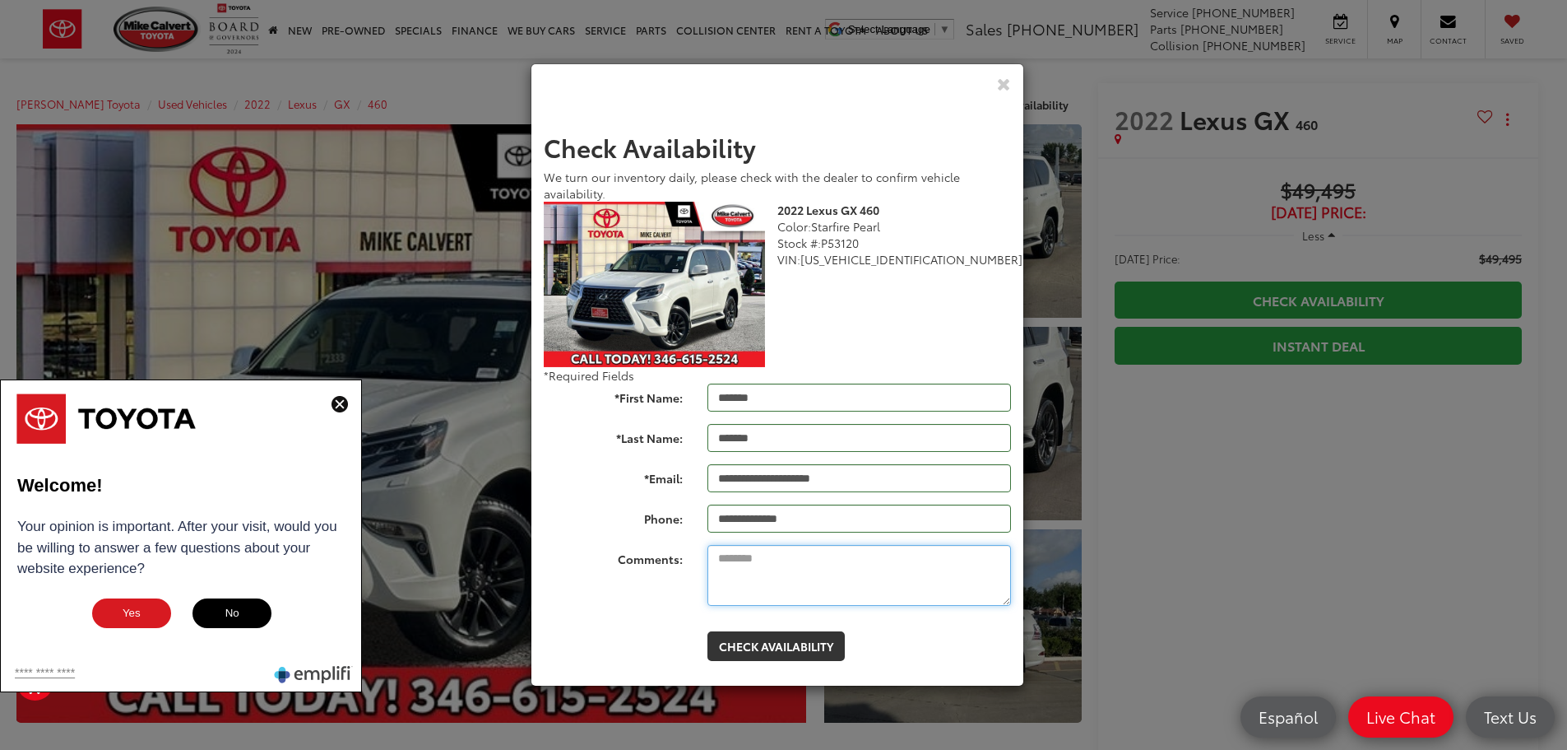
click at [800, 563] on textarea "Comments:" at bounding box center [860, 575] width 304 height 61
type textarea "**********"
click at [778, 641] on button "Check Availability" at bounding box center [776, 646] width 137 height 30
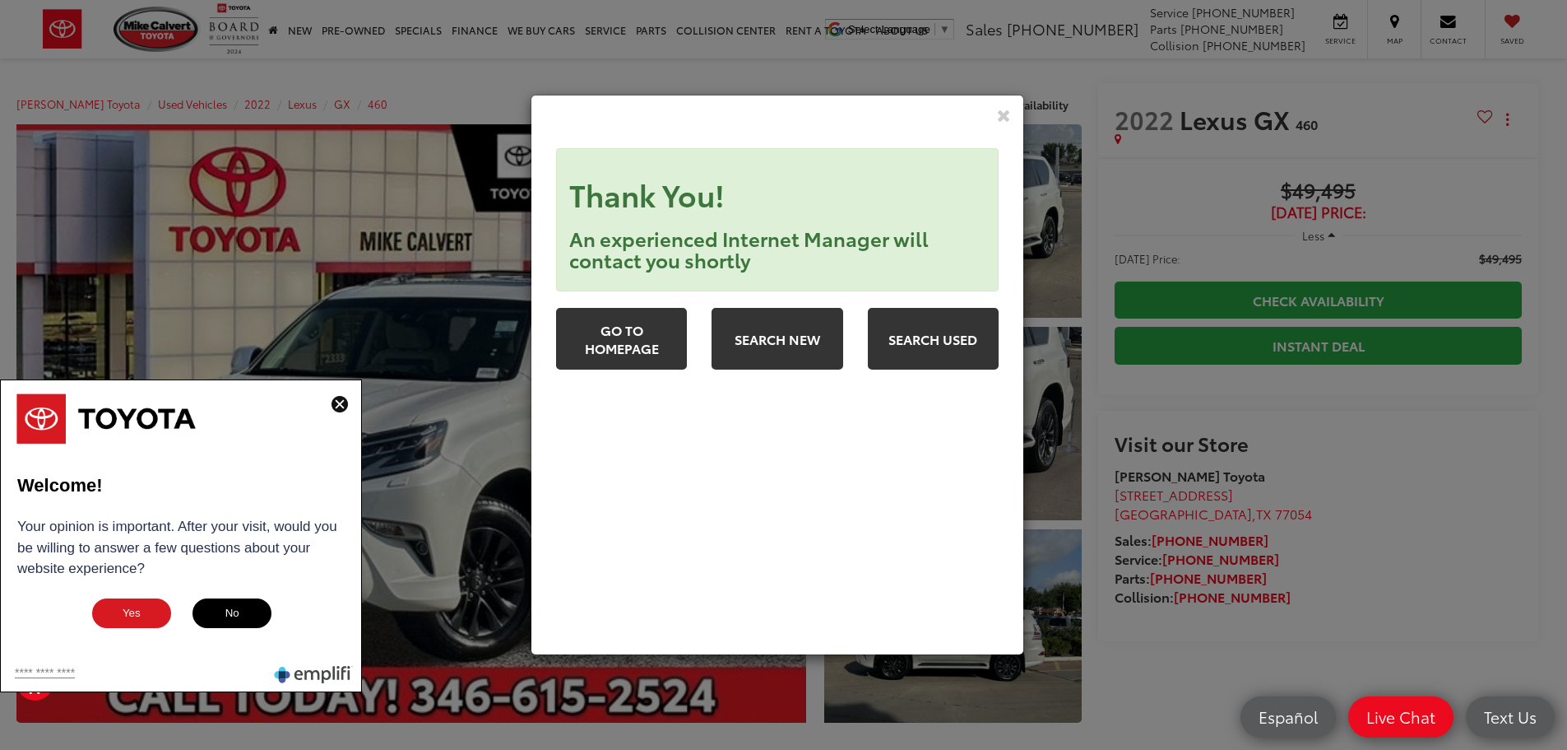
scroll to position [0, 0]
click at [1008, 118] on icon "Close" at bounding box center [1004, 114] width 14 height 17
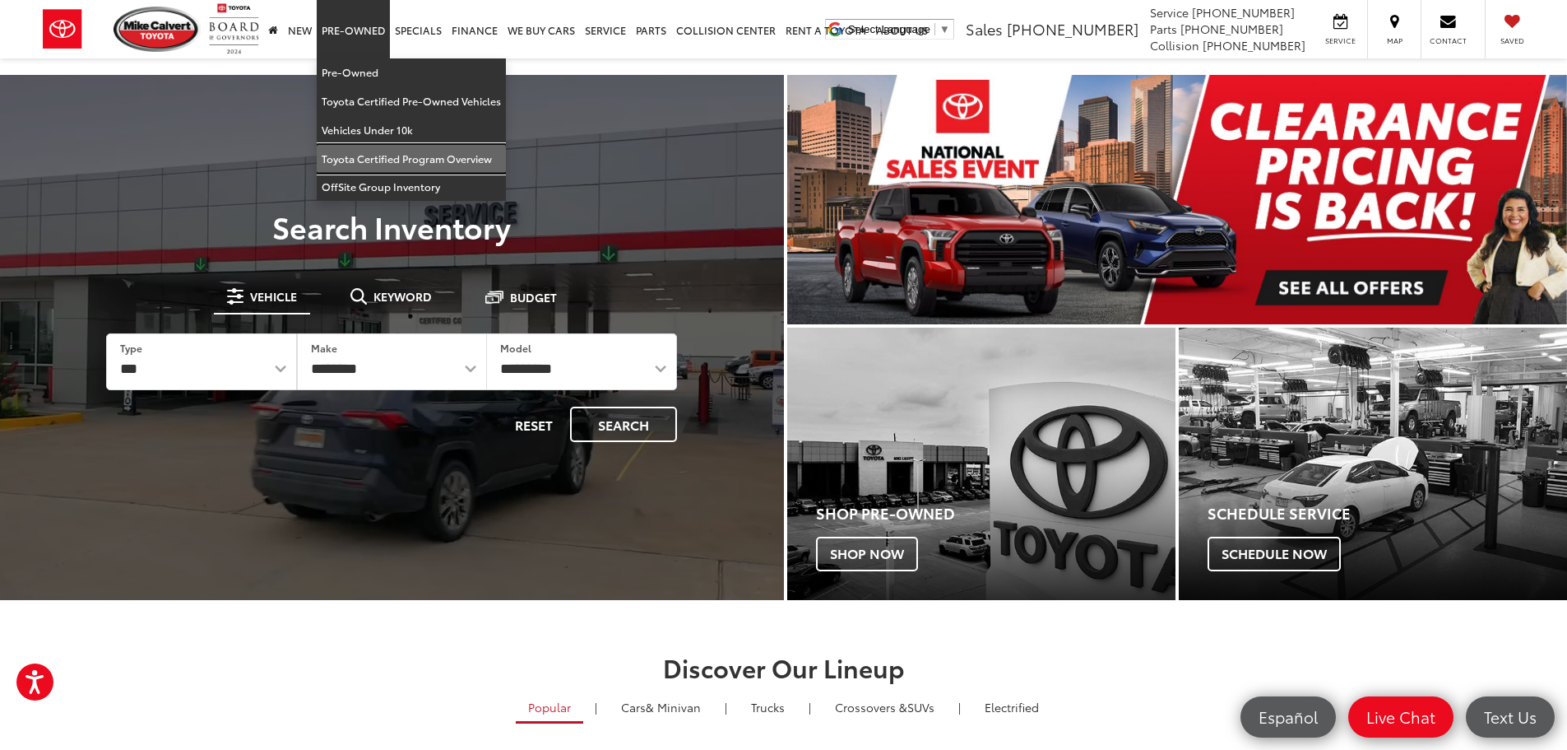
click at [400, 157] on link "Toyota Certified Program Overview" at bounding box center [411, 159] width 189 height 29
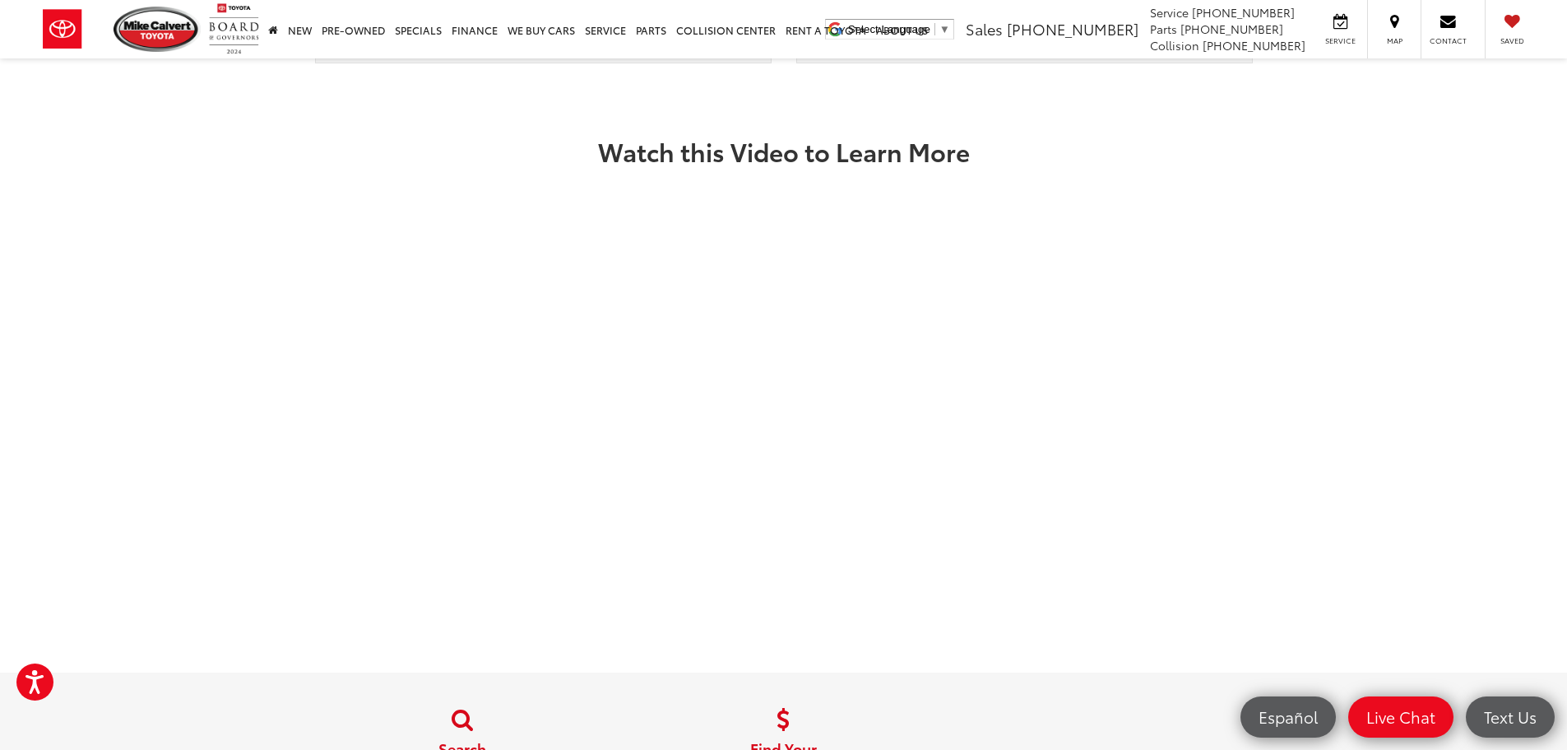
scroll to position [2129, 0]
